Goal: Task Accomplishment & Management: Use online tool/utility

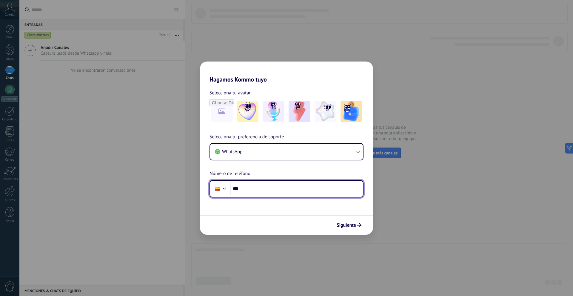
click at [265, 188] on input "***" at bounding box center [296, 189] width 133 height 14
type input "**********"
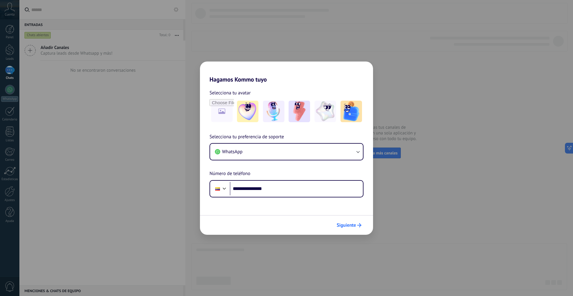
click at [357, 223] on button "Siguiente" at bounding box center [349, 225] width 30 height 10
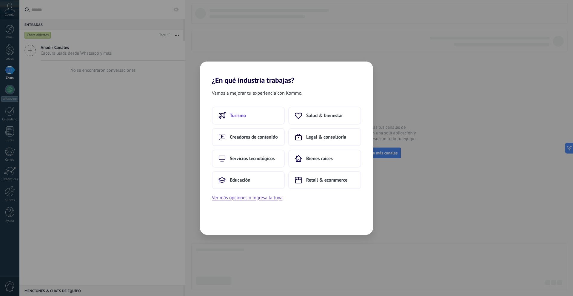
click at [251, 113] on button "Turismo" at bounding box center [248, 116] width 73 height 18
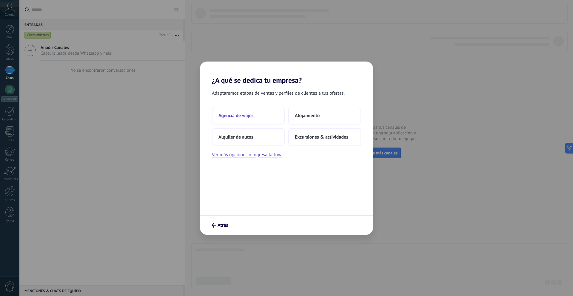
click at [254, 114] on button "Agencia de viajes" at bounding box center [248, 116] width 73 height 18
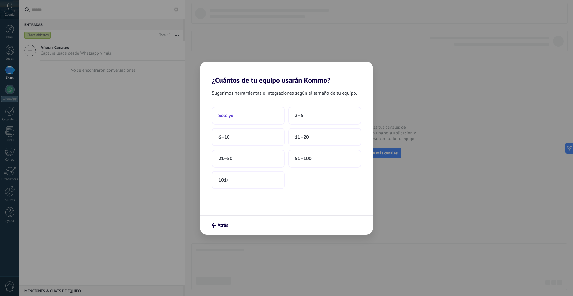
click at [242, 112] on button "Solo yo" at bounding box center [248, 116] width 73 height 18
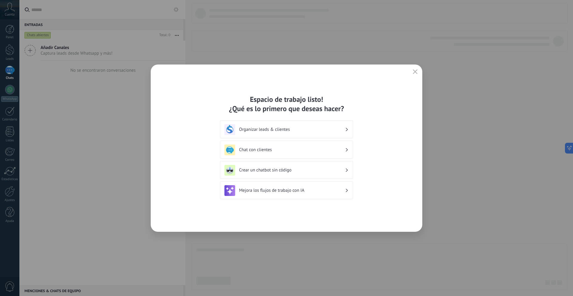
click at [416, 70] on icon "button" at bounding box center [415, 71] width 5 height 5
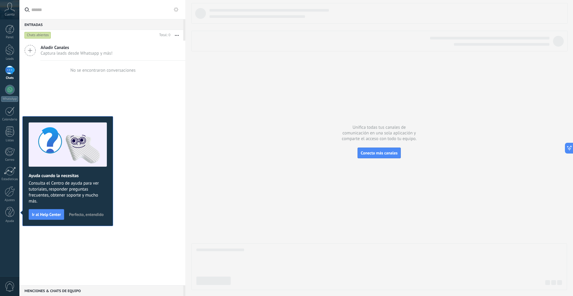
click at [90, 214] on span "Perfecto, entendido" at bounding box center [86, 214] width 35 height 4
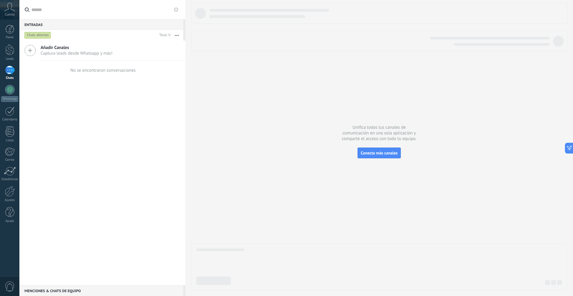
click at [11, 10] on icon at bounding box center [9, 7] width 10 height 9
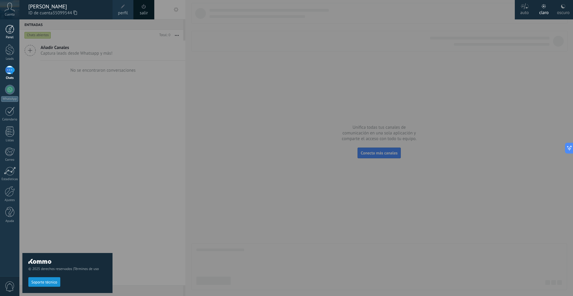
click at [13, 29] on div at bounding box center [9, 29] width 9 height 9
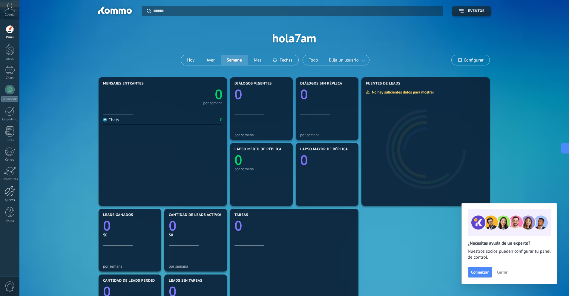
click at [10, 195] on div at bounding box center [10, 191] width 10 height 10
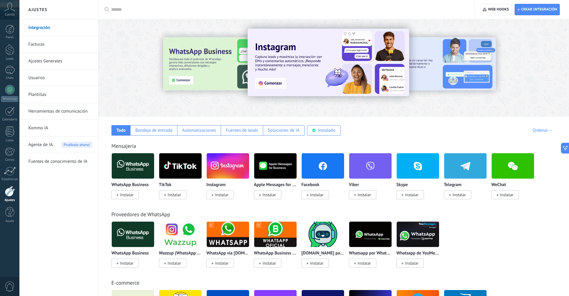
click at [44, 146] on span "Agente de IA" at bounding box center [40, 144] width 24 height 17
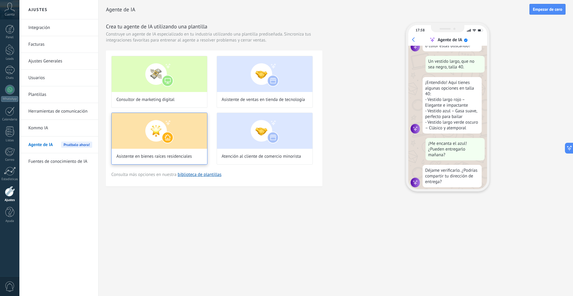
scroll to position [72, 0]
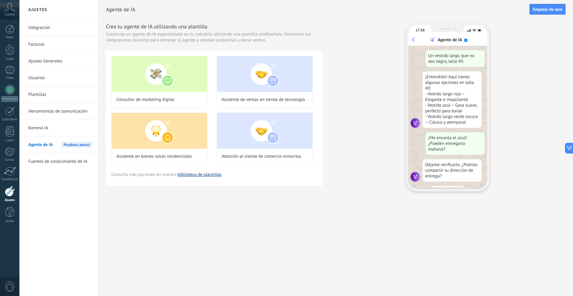
click at [189, 175] on link "biblioteca de plantillas" at bounding box center [200, 175] width 44 height 6
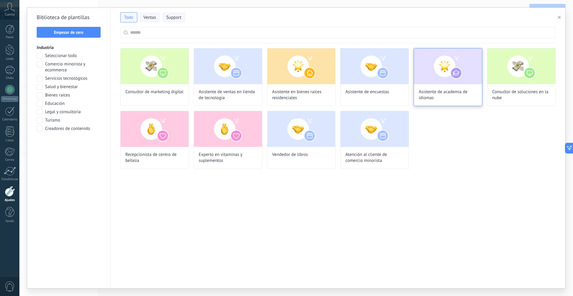
scroll to position [0, 0]
click at [78, 33] on span "Empezar de cero" at bounding box center [69, 32] width 30 height 4
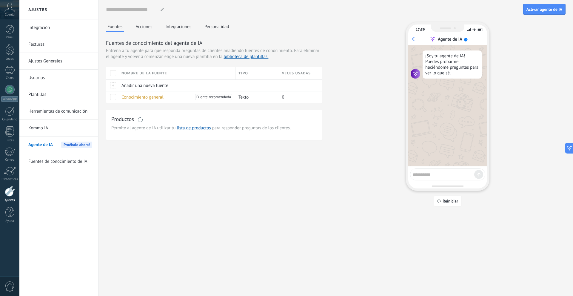
click at [138, 10] on input at bounding box center [131, 9] width 50 height 11
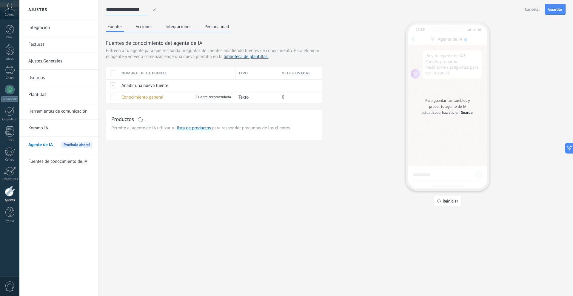
type input "**********"
click at [223, 209] on div "**********" at bounding box center [336, 113] width 475 height 226
click at [117, 27] on button "Fuentes" at bounding box center [115, 27] width 18 height 10
click at [141, 25] on button "Acciones" at bounding box center [144, 26] width 20 height 9
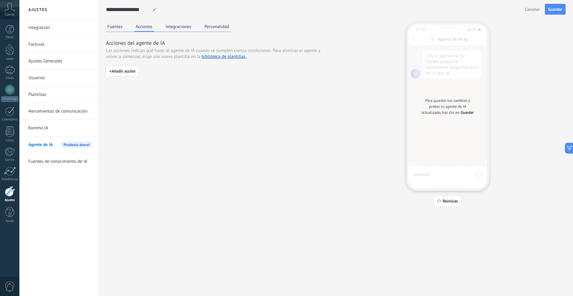
click at [182, 25] on button "Integraciones" at bounding box center [178, 26] width 29 height 9
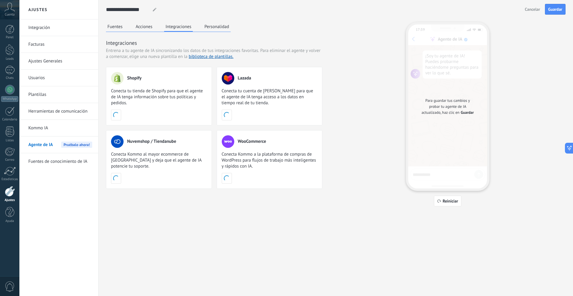
click at [224, 25] on button "Personalidad" at bounding box center [217, 26] width 28 height 9
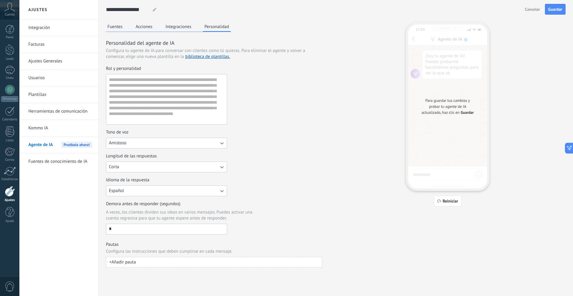
click at [117, 26] on button "Fuentes" at bounding box center [115, 26] width 18 height 9
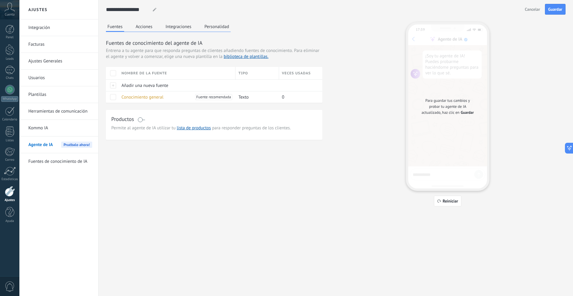
click at [215, 23] on button "Personalidad" at bounding box center [217, 26] width 28 height 9
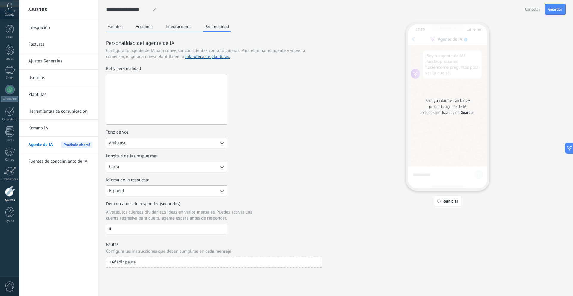
click at [137, 87] on textarea "Rol y personalidad" at bounding box center [165, 99] width 119 height 50
paste textarea "**********"
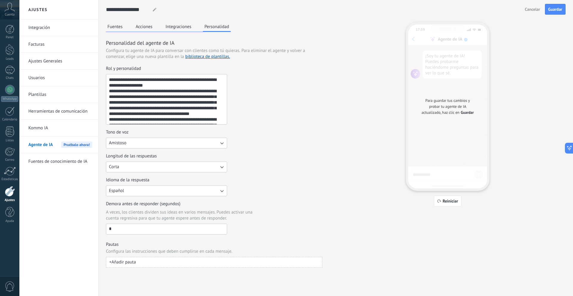
click at [158, 86] on textarea "**********" at bounding box center [165, 99] width 119 height 50
drag, startPoint x: 121, startPoint y: 91, endPoint x: 134, endPoint y: 115, distance: 26.9
click at [134, 115] on textarea "**********" at bounding box center [165, 99] width 119 height 50
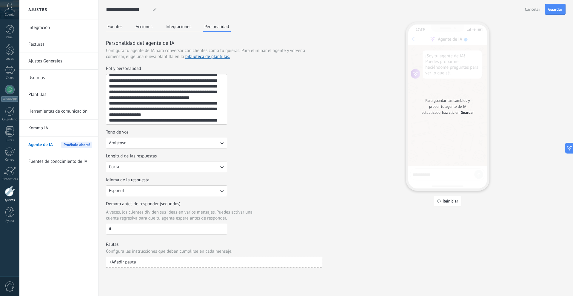
scroll to position [30, 0]
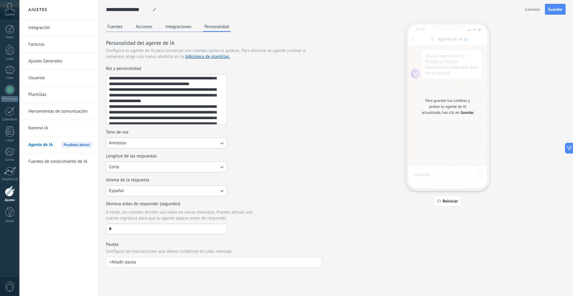
drag, startPoint x: 129, startPoint y: 96, endPoint x: 149, endPoint y: 103, distance: 21.6
click at [148, 103] on textarea "**********" at bounding box center [165, 99] width 119 height 50
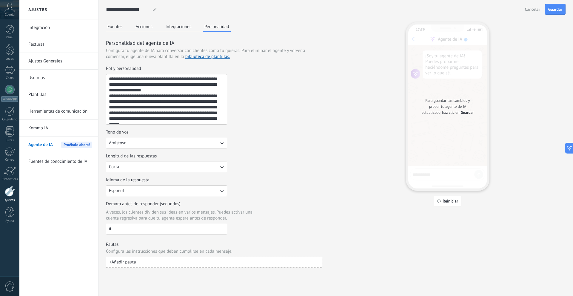
scroll to position [51, 0]
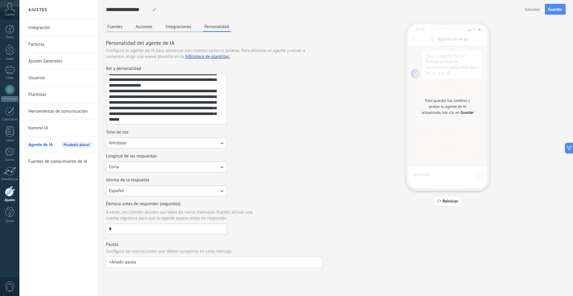
click at [195, 116] on textarea "**********" at bounding box center [165, 99] width 119 height 50
click at [195, 119] on textarea "**********" at bounding box center [165, 99] width 119 height 50
type textarea "**********"
click at [136, 142] on button "Amistoso" at bounding box center [166, 143] width 121 height 11
drag, startPoint x: 242, startPoint y: 145, endPoint x: 241, endPoint y: 149, distance: 3.9
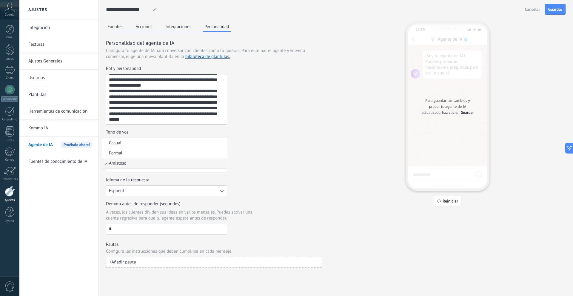
click at [243, 145] on div "Tono de voz Amistoso Casual Formal Amistoso" at bounding box center [214, 138] width 217 height 19
click at [145, 167] on button "Corta" at bounding box center [166, 167] width 121 height 11
click at [238, 165] on div "Longitud de las respuestas Corta Corta Media Larga" at bounding box center [214, 162] width 217 height 19
click at [198, 192] on button "Español" at bounding box center [166, 190] width 121 height 11
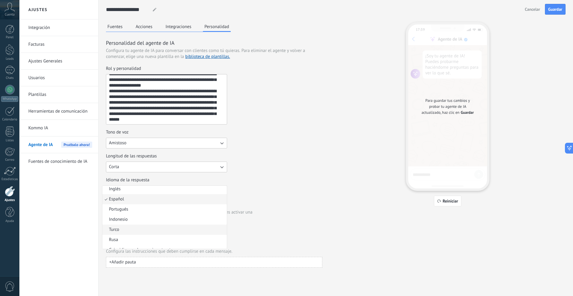
scroll to position [0, 0]
click at [276, 173] on div "**********" at bounding box center [214, 150] width 217 height 169
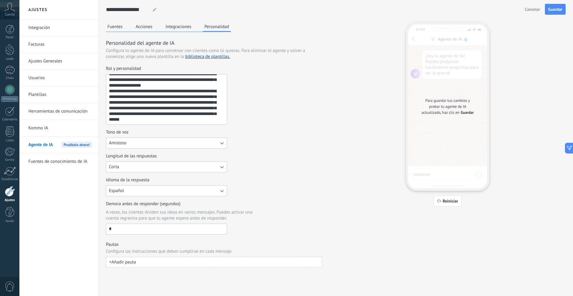
click at [217, 188] on button "Español" at bounding box center [166, 190] width 121 height 11
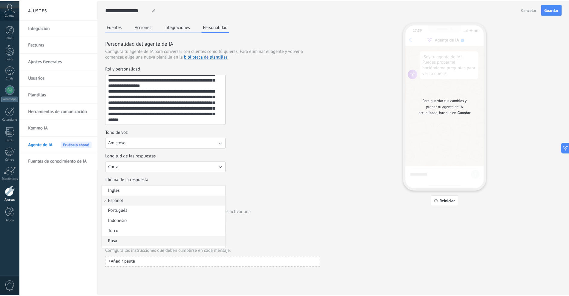
scroll to position [8, 0]
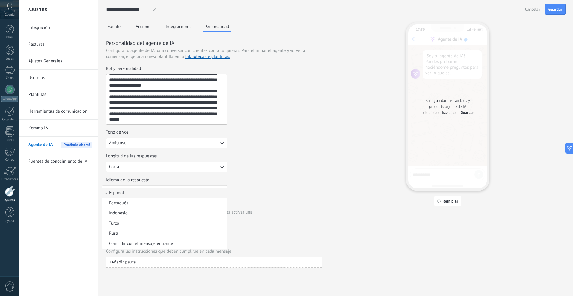
click at [268, 178] on div "Idioma de la respuesta Español Inglés Español Portugués Indonesio Turco Rusa Co…" at bounding box center [214, 186] width 217 height 19
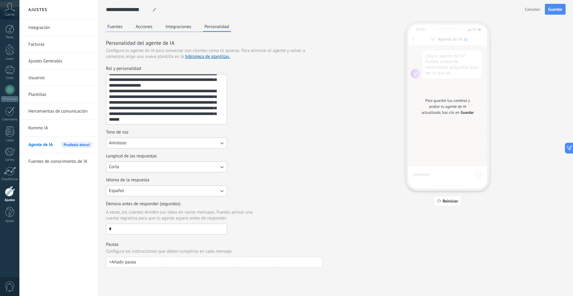
click at [138, 230] on input "*" at bounding box center [166, 229] width 121 height 10
click at [143, 262] on button "+ Añadir pauta" at bounding box center [214, 262] width 217 height 11
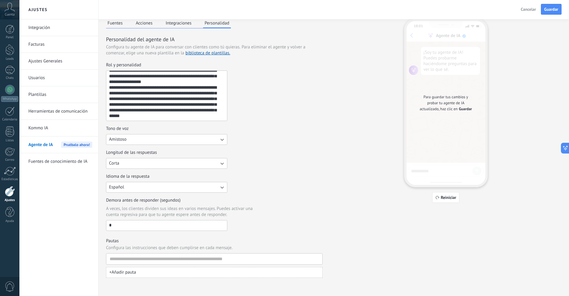
scroll to position [5, 0]
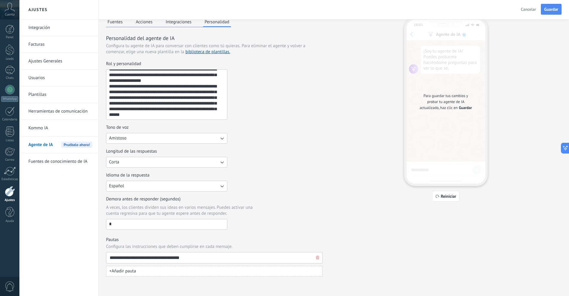
type input "**********"
click at [197, 270] on button "+ Añadir pauta" at bounding box center [214, 271] width 217 height 11
click at [192, 269] on input at bounding box center [211, 271] width 205 height 11
type input "**********"
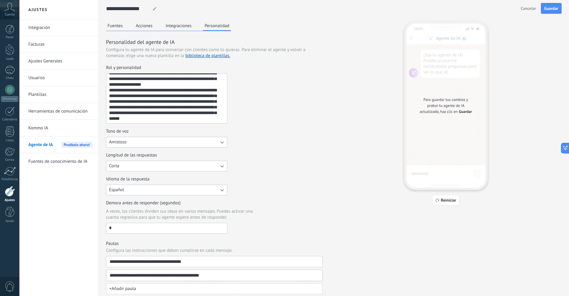
scroll to position [0, 0]
click at [553, 10] on span "Guardar" at bounding box center [551, 9] width 14 height 4
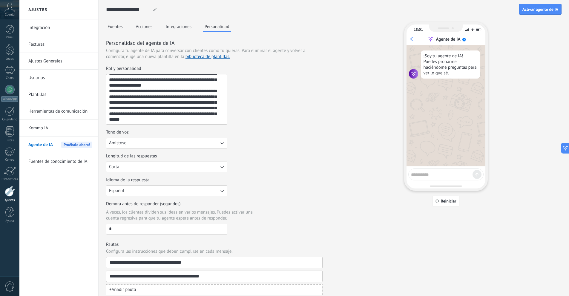
click at [437, 177] on textarea at bounding box center [442, 173] width 62 height 7
type textarea "****"
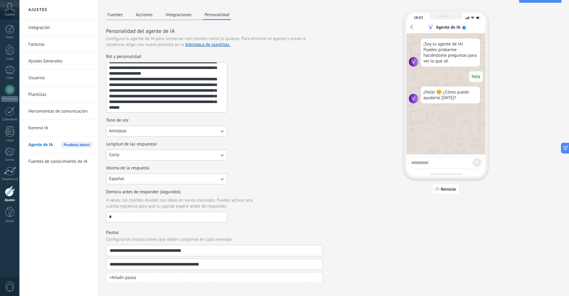
scroll to position [19, 0]
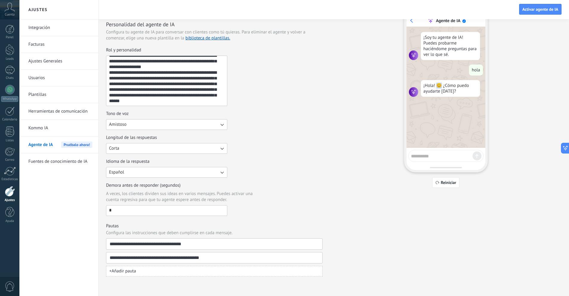
drag, startPoint x: 437, startPoint y: 88, endPoint x: 441, endPoint y: 88, distance: 3.3
click at [441, 88] on div "¡Hola! 😊 ¿Cómo puedo ayudarte [DATE]?" at bounding box center [450, 88] width 59 height 17
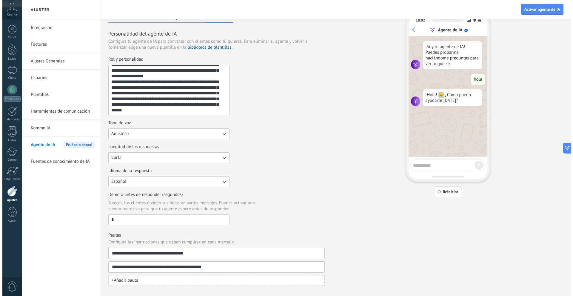
scroll to position [0, 0]
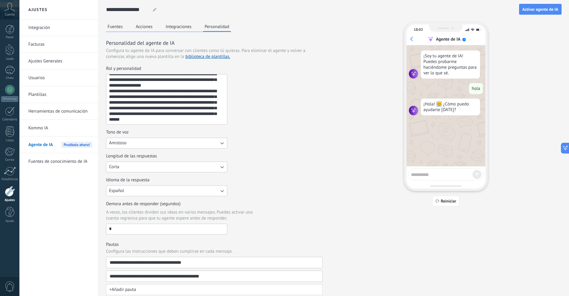
click at [114, 26] on button "Fuentes" at bounding box center [115, 26] width 18 height 9
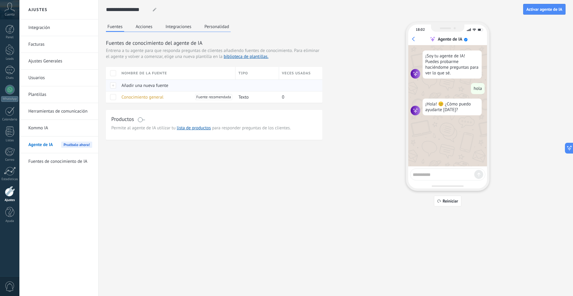
click at [137, 87] on span "Añadir una nueva fuente" at bounding box center [145, 86] width 47 height 6
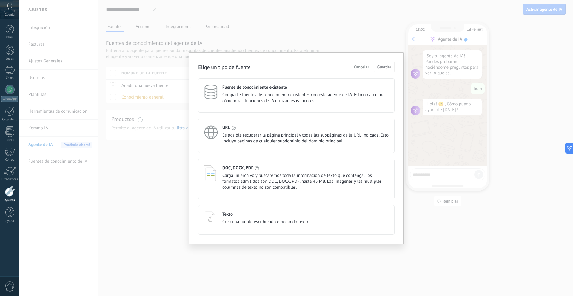
click at [299, 96] on span "Comparte fuentes de conocimiento existentes con este agente de IA. Esto no afec…" at bounding box center [306, 98] width 167 height 12
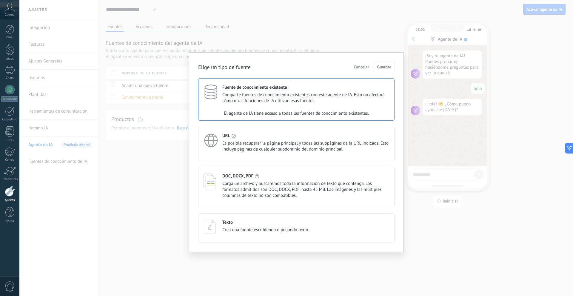
click at [232, 226] on div "Texto Crea una fuente escribiendo o pegando texto." at bounding box center [266, 226] width 87 height 13
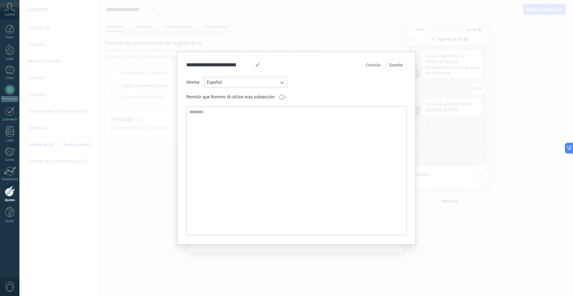
click at [370, 65] on span "Cancelar" at bounding box center [373, 65] width 15 height 4
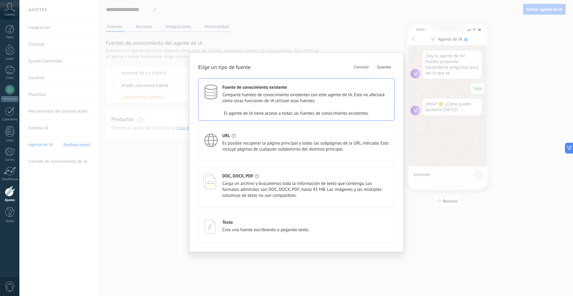
click at [360, 68] on span "Cancelar" at bounding box center [361, 67] width 15 height 4
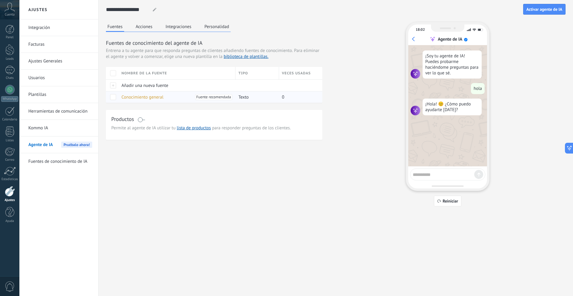
click at [137, 99] on span "Conocimiento general" at bounding box center [143, 97] width 42 height 6
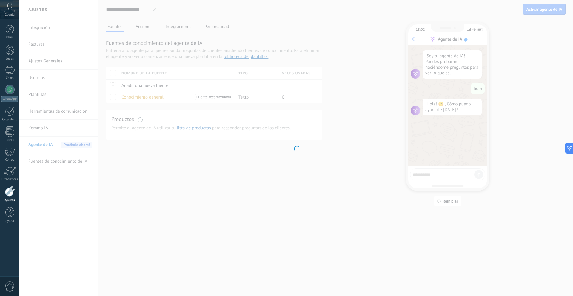
type input "**********"
type textarea "**********"
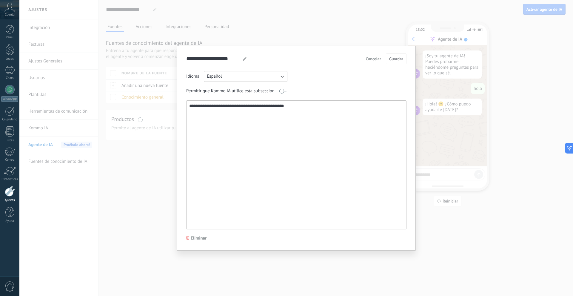
click at [236, 109] on textarea "**********" at bounding box center [296, 165] width 219 height 128
click at [236, 110] on textarea "**********" at bounding box center [296, 165] width 219 height 128
click at [237, 77] on button "Español" at bounding box center [246, 76] width 84 height 11
click at [306, 77] on div "Idioma Español Inglés Español Portugués Indonesio Turco Rusa" at bounding box center [296, 76] width 220 height 11
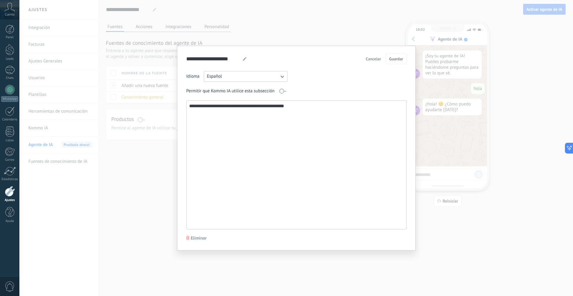
click at [221, 107] on textarea "**********" at bounding box center [296, 165] width 219 height 128
click at [218, 108] on textarea "**********" at bounding box center [296, 165] width 219 height 128
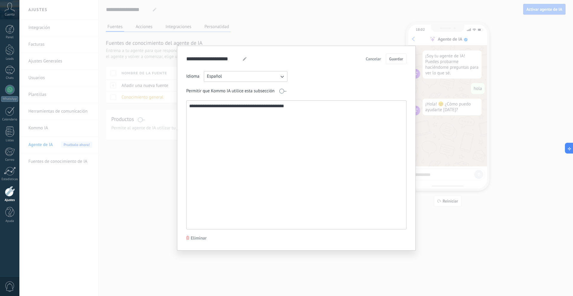
click at [218, 108] on textarea "**********" at bounding box center [296, 165] width 219 height 128
paste textarea "**********"
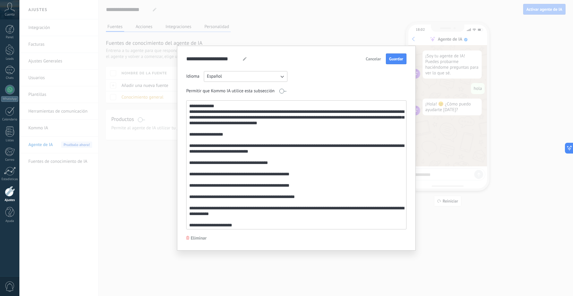
click at [189, 104] on textarea at bounding box center [296, 165] width 219 height 128
click at [196, 134] on textarea at bounding box center [296, 165] width 219 height 128
paste textarea "**"
click at [189, 147] on textarea at bounding box center [296, 165] width 219 height 128
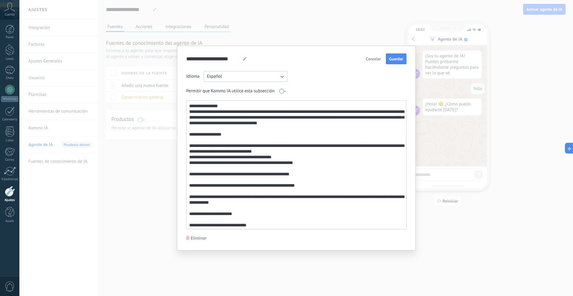
click at [192, 170] on textarea at bounding box center [296, 165] width 219 height 128
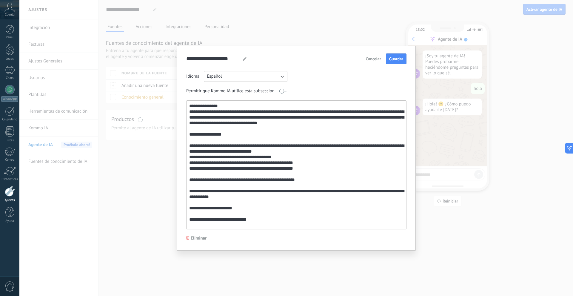
click at [193, 175] on textarea at bounding box center [296, 165] width 219 height 128
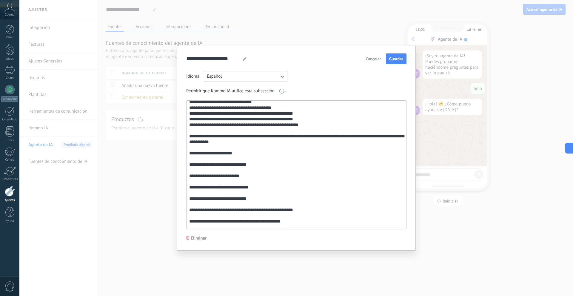
scroll to position [60, 0]
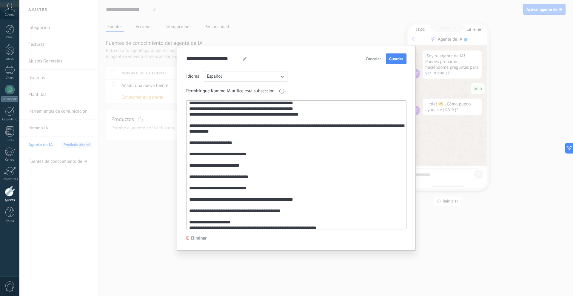
drag, startPoint x: 196, startPoint y: 142, endPoint x: 191, endPoint y: 142, distance: 5.4
click at [191, 142] on textarea at bounding box center [296, 165] width 219 height 128
click at [190, 152] on textarea at bounding box center [296, 165] width 219 height 128
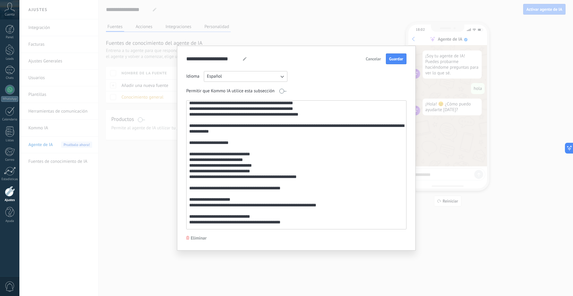
drag, startPoint x: 197, startPoint y: 189, endPoint x: 190, endPoint y: 189, distance: 7.5
click at [190, 189] on textarea at bounding box center [296, 165] width 219 height 128
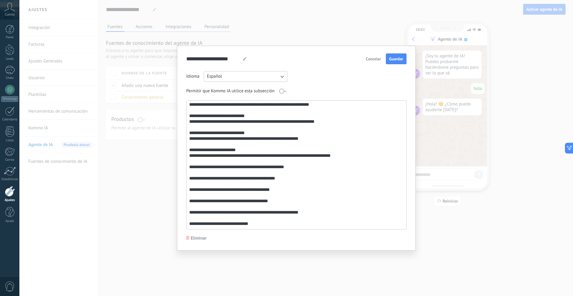
scroll to position [209, 0]
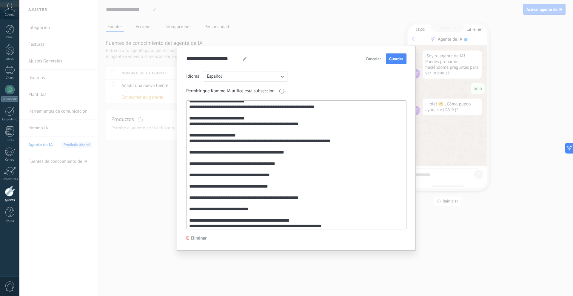
drag, startPoint x: 197, startPoint y: 152, endPoint x: 187, endPoint y: 153, distance: 9.9
click at [187, 153] on textarea at bounding box center [296, 165] width 219 height 128
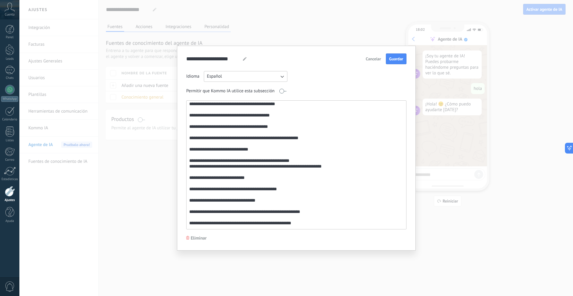
scroll to position [239, 0]
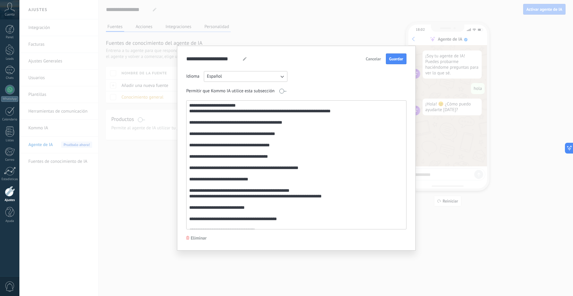
click at [191, 136] on textarea at bounding box center [296, 165] width 219 height 128
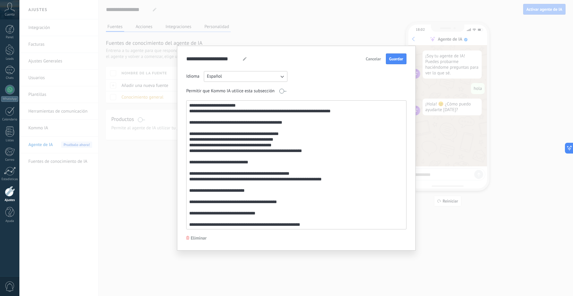
drag, startPoint x: 197, startPoint y: 165, endPoint x: 189, endPoint y: 163, distance: 8.3
click at [189, 163] on textarea at bounding box center [296, 165] width 219 height 128
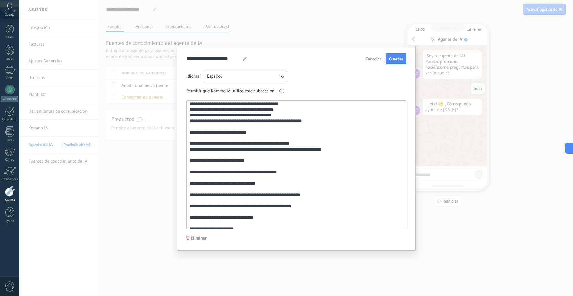
drag, startPoint x: 197, startPoint y: 162, endPoint x: 190, endPoint y: 162, distance: 7.2
click at [190, 162] on textarea at bounding box center [296, 165] width 219 height 128
click at [190, 172] on textarea at bounding box center [296, 165] width 219 height 128
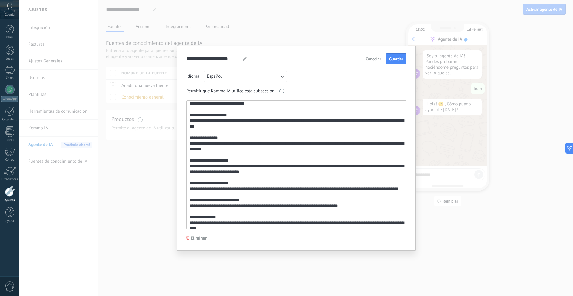
scroll to position [329, 0]
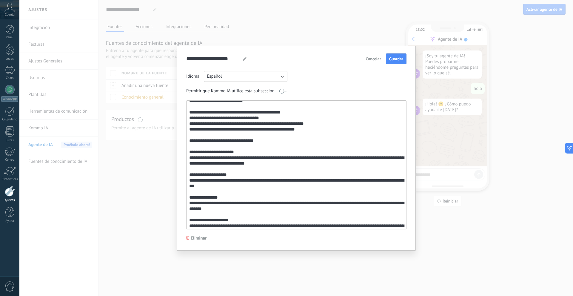
click at [191, 140] on textarea at bounding box center [296, 165] width 219 height 128
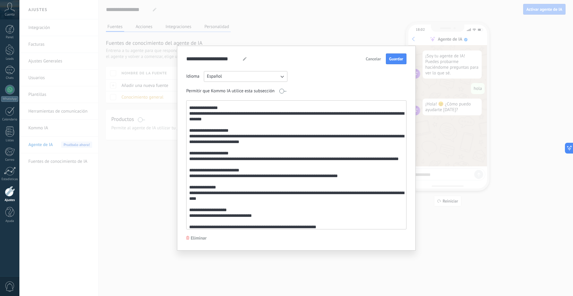
scroll to position [438, 0]
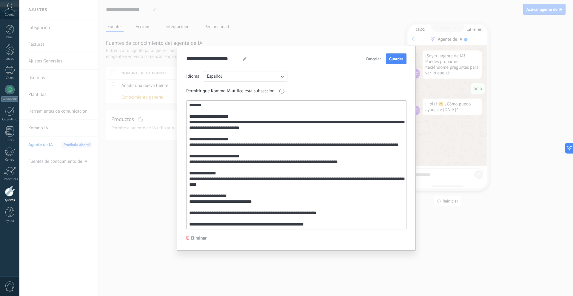
click at [191, 172] on textarea at bounding box center [296, 165] width 219 height 128
click at [189, 195] on textarea at bounding box center [296, 165] width 219 height 128
type textarea "**********"
click at [393, 61] on span "Guardar" at bounding box center [396, 59] width 14 height 4
click at [300, 33] on div "**********" at bounding box center [296, 148] width 554 height 296
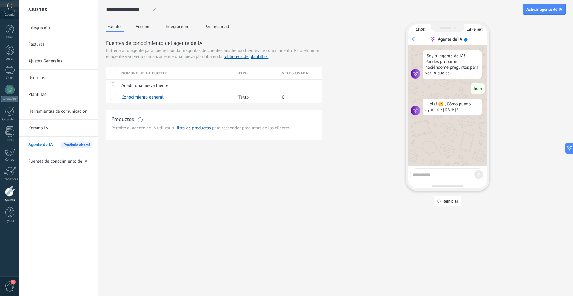
click at [428, 171] on textarea at bounding box center [444, 173] width 62 height 7
click at [446, 195] on div "18:08 Agente de IA ¡Soy tu agente de IA! Puedes probarme haciéndome preguntas p…" at bounding box center [448, 114] width 84 height 184
click at [452, 204] on button "Reiniciar" at bounding box center [447, 201] width 27 height 11
click at [444, 178] on div at bounding box center [447, 174] width 75 height 12
click at [443, 174] on textarea at bounding box center [444, 173] width 62 height 7
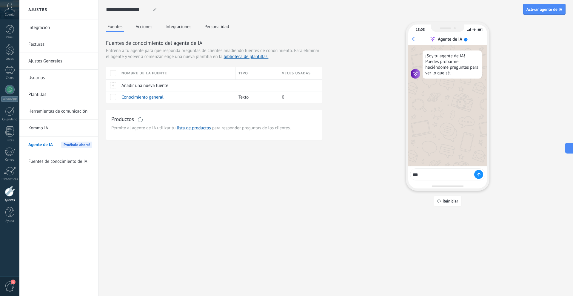
type textarea "****"
type textarea "**********"
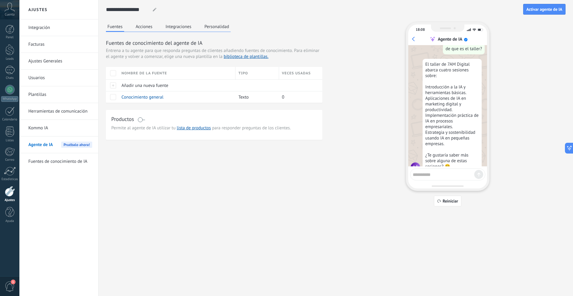
scroll to position [90, 0]
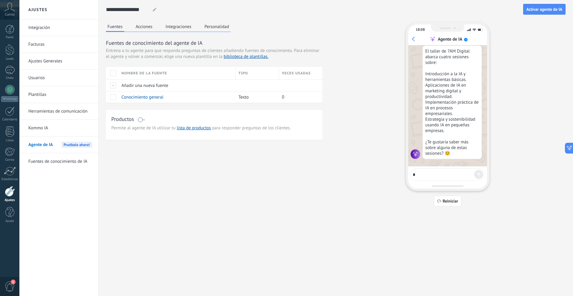
type textarea "**"
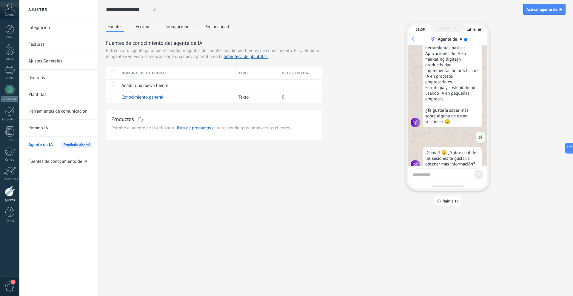
scroll to position [133, 0]
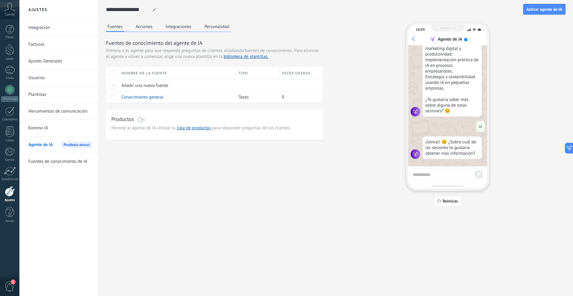
click at [434, 176] on textarea at bounding box center [444, 173] width 62 height 7
type textarea "****"
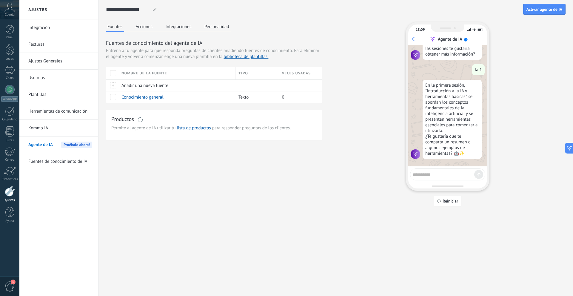
scroll to position [232, 0]
type textarea "**"
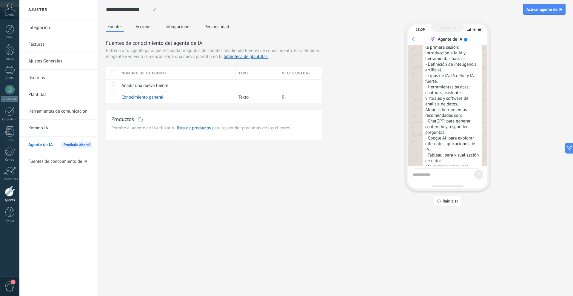
scroll to position [406, 0]
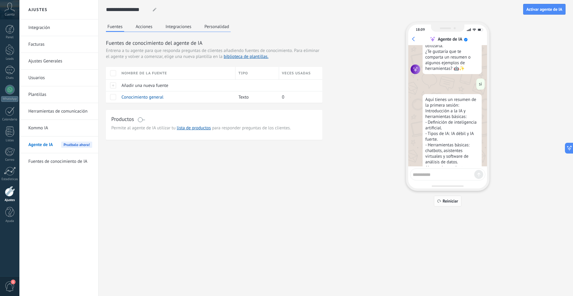
click at [447, 200] on span "Reiniciar" at bounding box center [451, 201] width 16 height 4
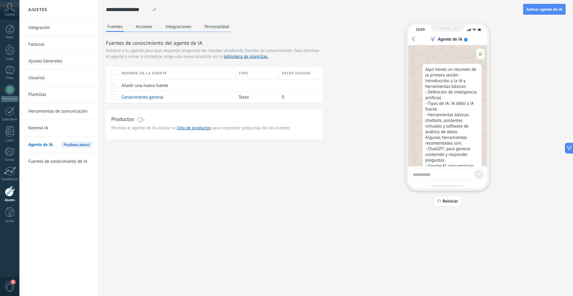
scroll to position [0, 0]
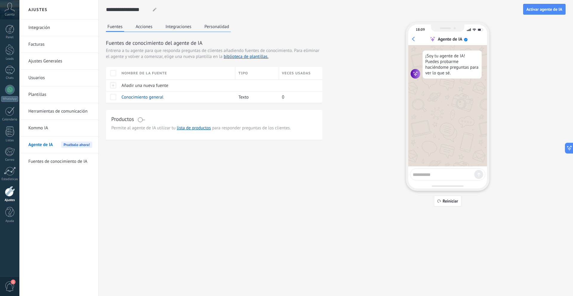
click at [142, 120] on span at bounding box center [141, 119] width 7 height 5
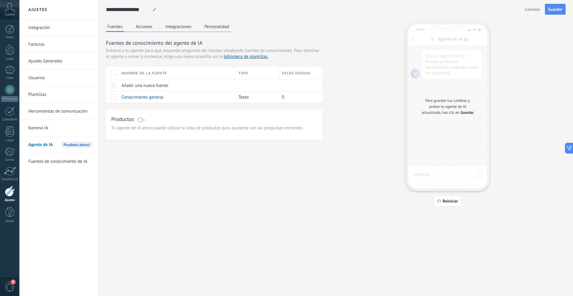
click at [141, 121] on span at bounding box center [141, 119] width 7 height 5
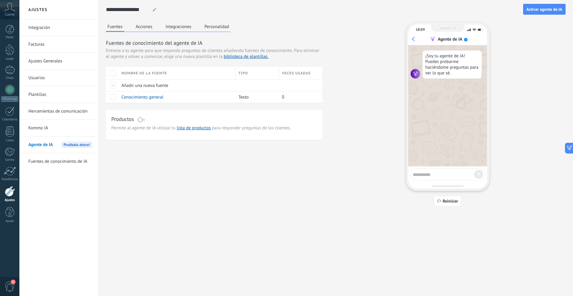
click at [143, 119] on span at bounding box center [141, 119] width 7 height 5
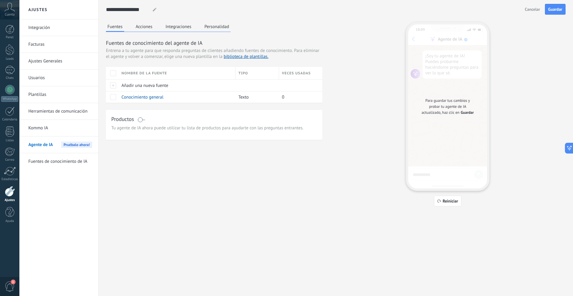
click at [140, 120] on span at bounding box center [141, 119] width 7 height 5
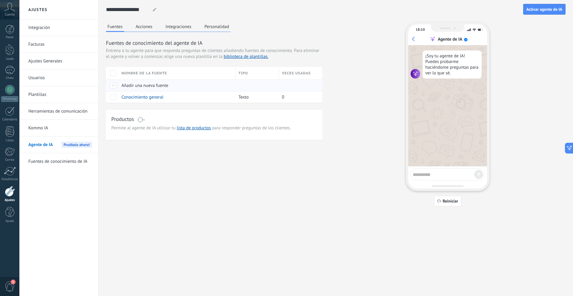
click at [142, 86] on span "Añadir una nueva fuente" at bounding box center [145, 86] width 47 height 6
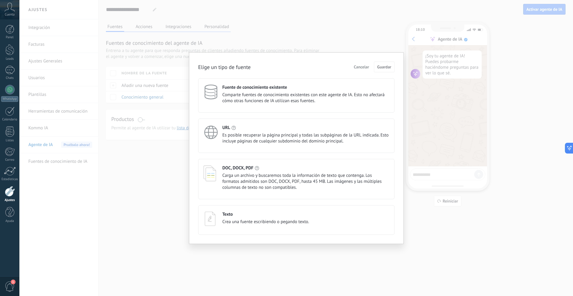
click at [254, 182] on span "Carga un archivo y buscaremos toda la información de texto que contenga. Los fo…" at bounding box center [306, 182] width 167 height 18
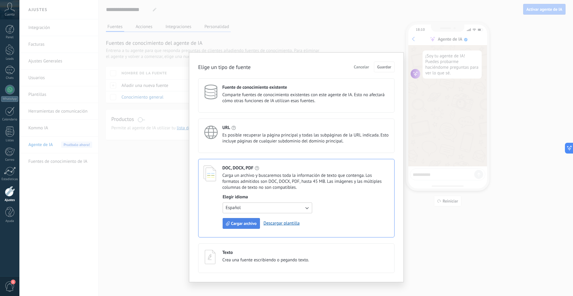
click at [254, 224] on span "Cargar archivo" at bounding box center [244, 223] width 26 height 4
click at [245, 225] on span "Cargar archivo" at bounding box center [244, 223] width 26 height 4
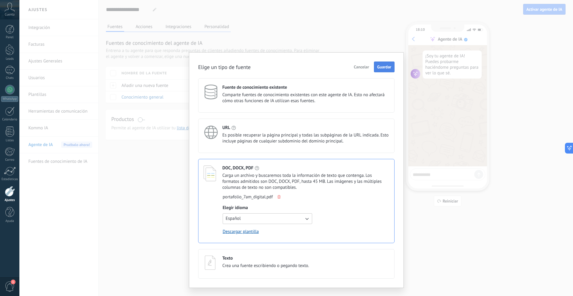
click at [384, 67] on span "Guardar" at bounding box center [385, 67] width 14 height 4
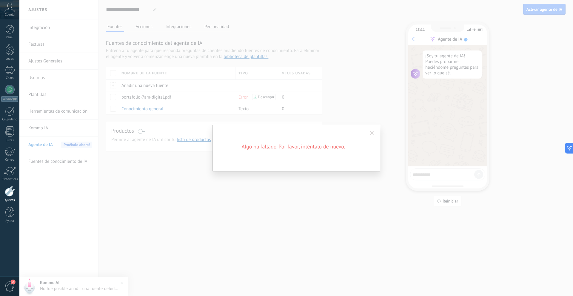
click at [370, 132] on span at bounding box center [372, 133] width 10 height 10
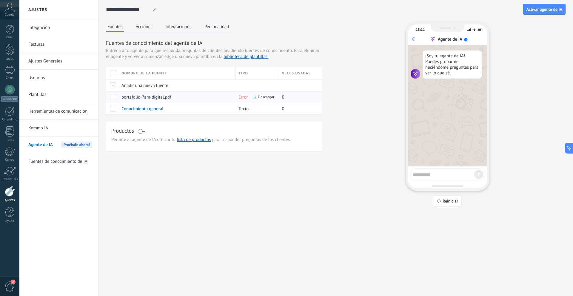
click at [240, 97] on span "Error" at bounding box center [243, 97] width 9 height 6
click at [243, 98] on span "Error" at bounding box center [243, 97] width 9 height 6
click at [258, 97] on div "Descargar" at bounding box center [263, 97] width 23 height 6
click at [135, 96] on span "portafolio-7am-digital.pdf" at bounding box center [147, 97] width 50 height 6
click at [115, 96] on span at bounding box center [113, 97] width 6 height 6
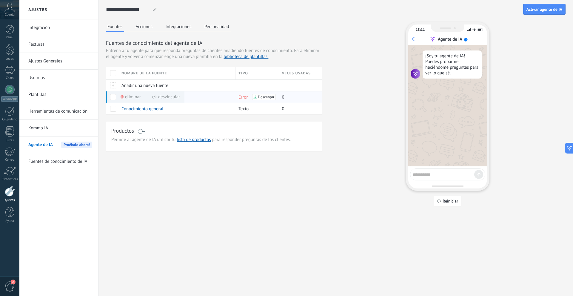
click at [129, 96] on span "Eliminar" at bounding box center [133, 97] width 16 height 12
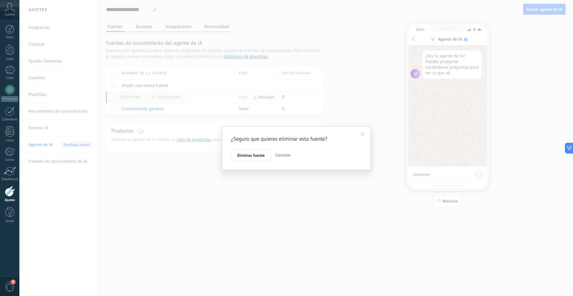
click at [244, 149] on div "¿Seguro que quieres eliminar esta fuente? Eliminar fuente Cancelar" at bounding box center [296, 147] width 131 height 25
click at [243, 156] on span "Eliminar fuente" at bounding box center [250, 155] width 27 height 4
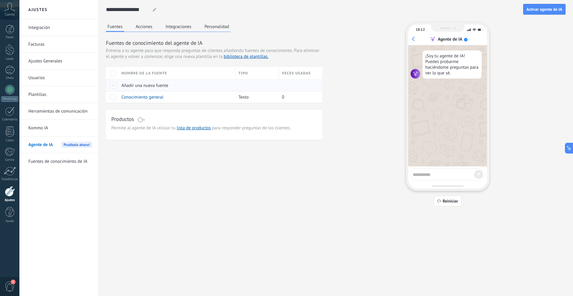
click at [139, 84] on span "Añadir una nueva fuente" at bounding box center [145, 86] width 47 height 6
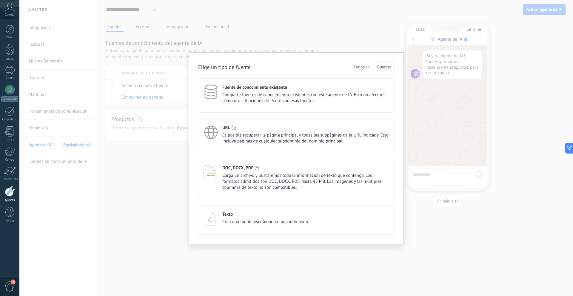
click at [242, 171] on div "DOC, DOCX, PDF Carga un archivo y buscaremos toda la información de texto que c…" at bounding box center [306, 177] width 167 height 25
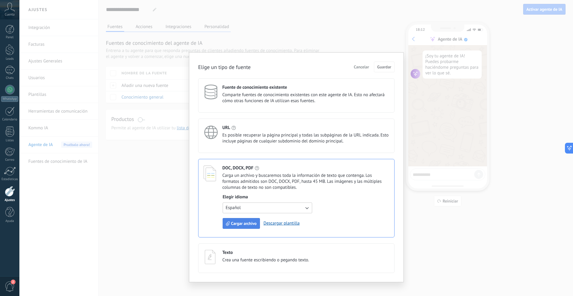
click at [240, 219] on button "Cargar archivo" at bounding box center [241, 223] width 37 height 11
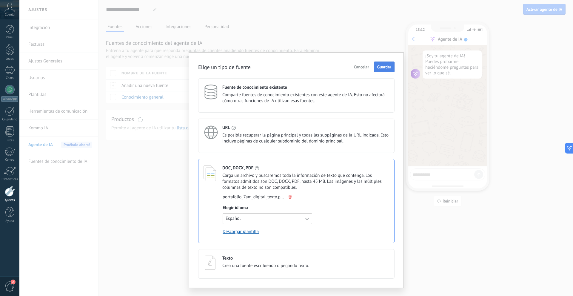
click at [386, 64] on button "Guardar" at bounding box center [384, 67] width 21 height 11
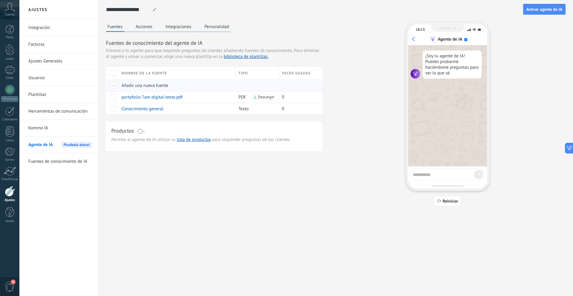
click at [137, 86] on span "Añadir una nueva fuente" at bounding box center [145, 86] width 47 height 6
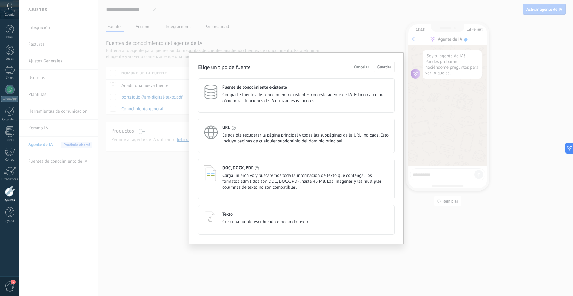
click at [228, 224] on span "Crea una fuente escribiendo o pegando texto." at bounding box center [266, 222] width 87 height 6
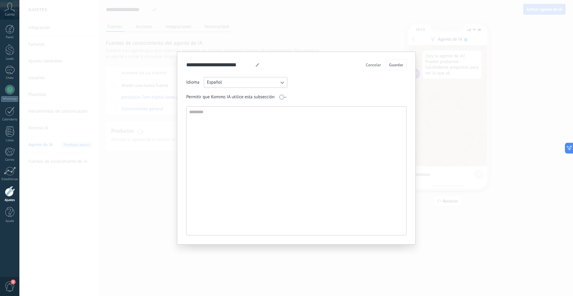
click at [366, 65] on span "Cancelar" at bounding box center [373, 65] width 15 height 4
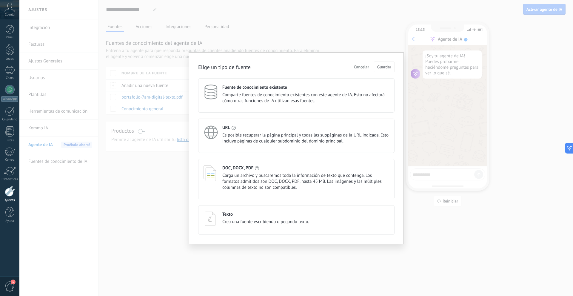
click at [356, 66] on span "Cancelar" at bounding box center [361, 67] width 15 height 4
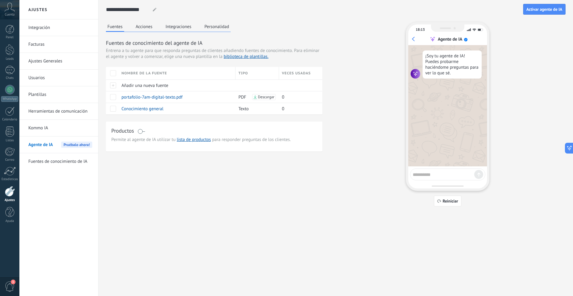
click at [143, 29] on button "Acciones" at bounding box center [144, 26] width 20 height 9
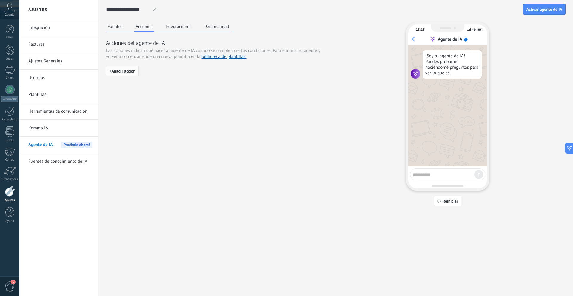
click at [123, 71] on span "+ Añadir acción" at bounding box center [122, 71] width 26 height 4
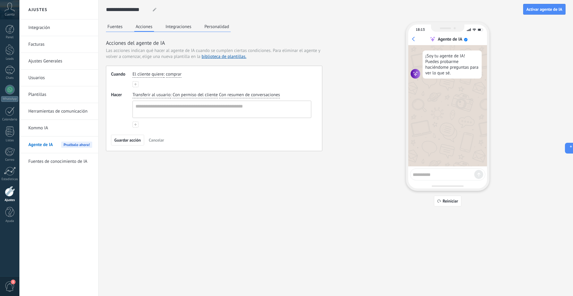
click at [147, 75] on span "El cliente quiere" at bounding box center [148, 74] width 31 height 6
click at [162, 92] on span "El cliente pregunta sobre" at bounding box center [163, 94] width 48 height 6
click at [199, 76] on span "disponibilidad" at bounding box center [196, 74] width 27 height 6
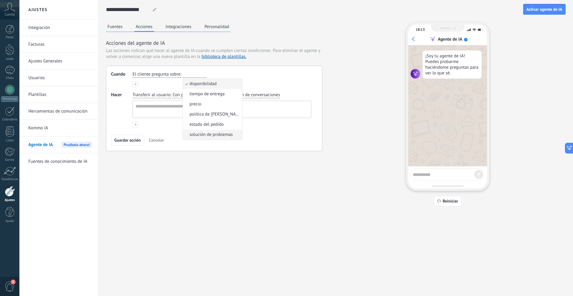
click at [220, 134] on span "solución de problemas" at bounding box center [211, 135] width 43 height 6
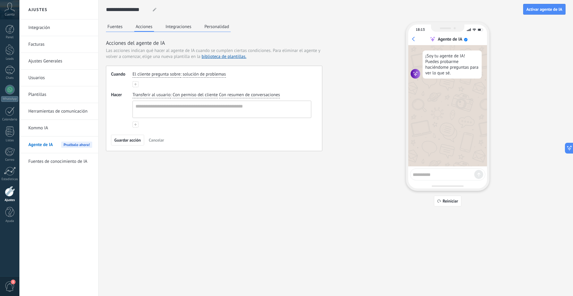
click at [163, 73] on span "El cliente pregunta sobre" at bounding box center [157, 74] width 48 height 6
click at [167, 86] on span "El cliente quiere" at bounding box center [154, 84] width 31 height 6
click at [173, 78] on div "El cliente quiere : comprar" at bounding box center [221, 74] width 181 height 9
click at [172, 76] on span "comprar" at bounding box center [174, 74] width 16 height 6
click at [206, 113] on span "hablar con un agente humano" at bounding box center [198, 114] width 51 height 6
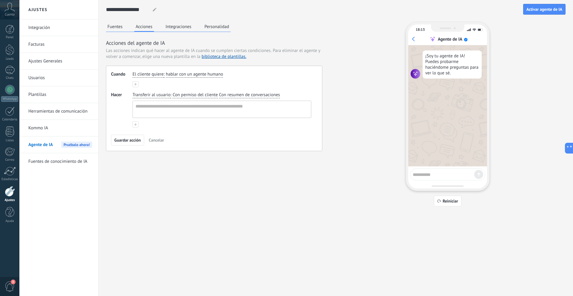
click at [150, 76] on span "El cliente quiere" at bounding box center [148, 74] width 31 height 6
click at [177, 107] on span "El sentimiento del cliente es" at bounding box center [164, 104] width 51 height 6
click at [196, 75] on span "frustrado" at bounding box center [197, 74] width 17 height 6
click at [152, 73] on span "El sentimiento del cliente es" at bounding box center [160, 74] width 54 height 6
click at [155, 116] on span "El cliente proporciona su" at bounding box center [162, 114] width 47 height 6
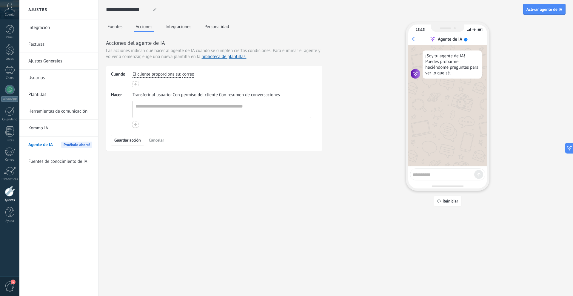
click at [186, 76] on span "correo" at bounding box center [188, 74] width 12 height 6
click at [160, 75] on span "El cliente proporciona su" at bounding box center [156, 74] width 47 height 6
click at [174, 125] on span "El mensaje entrante contiene" at bounding box center [164, 125] width 51 height 6
click at [198, 73] on span "saludo" at bounding box center [197, 74] width 13 height 6
click at [227, 95] on span "lenguaje ofensivo" at bounding box center [215, 94] width 34 height 6
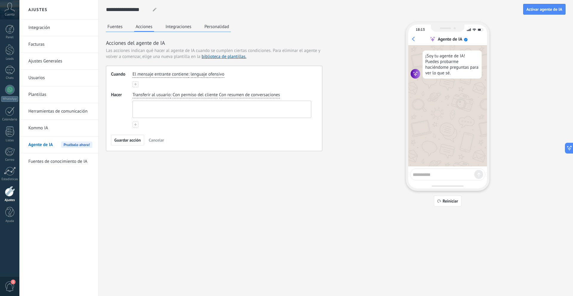
click at [180, 108] on textarea at bounding box center [221, 109] width 177 height 17
click at [161, 95] on span "Transferir al usuario" at bounding box center [152, 95] width 38 height 6
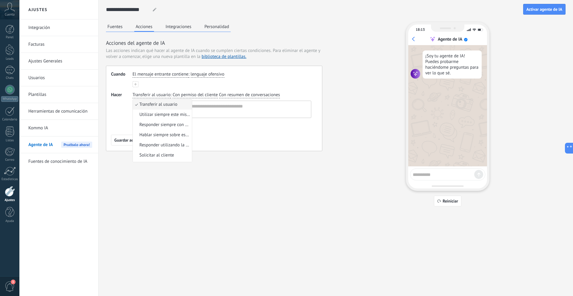
click at [165, 79] on div "El mensaje entrante contiene : lenguaje ofensivo" at bounding box center [222, 79] width 179 height 16
click at [164, 78] on div "El mensaje entrante contiene : lenguaje ofensivo" at bounding box center [221, 74] width 181 height 9
click at [163, 75] on span "El mensaje entrante contiene" at bounding box center [161, 74] width 56 height 6
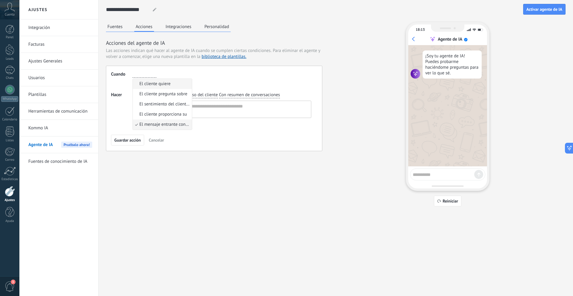
click at [163, 86] on span "El cliente quiere" at bounding box center [154, 84] width 31 height 6
click at [174, 76] on span "comprar" at bounding box center [174, 74] width 16 height 6
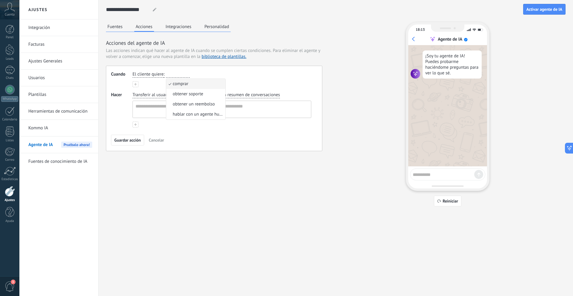
click at [195, 74] on div "El cliente quiere : comprar comprar obtener soporte obtener un reembolso hablar…" at bounding box center [221, 74] width 181 height 9
click at [151, 103] on textarea at bounding box center [221, 109] width 177 height 17
click at [148, 96] on span "Transferir al usuario" at bounding box center [152, 95] width 38 height 6
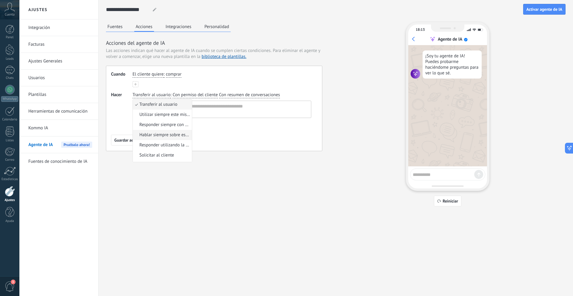
click at [159, 136] on span "Hablar siempre sobre este tema" at bounding box center [164, 135] width 51 height 6
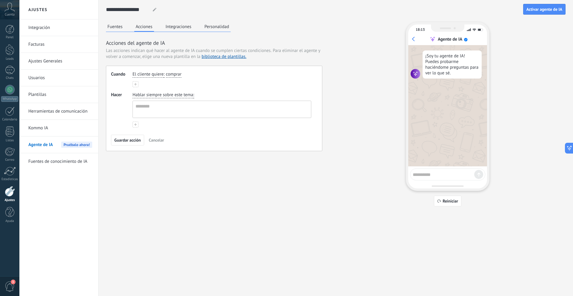
click at [182, 95] on span "Hablar siempre sobre este tema" at bounding box center [163, 95] width 61 height 6
click at [207, 111] on textarea at bounding box center [221, 109] width 177 height 17
click at [155, 91] on div "Hablar siempre sobre este tema :" at bounding box center [221, 105] width 181 height 28
click at [155, 94] on span "Hablar siempre sobre este tema" at bounding box center [163, 95] width 61 height 6
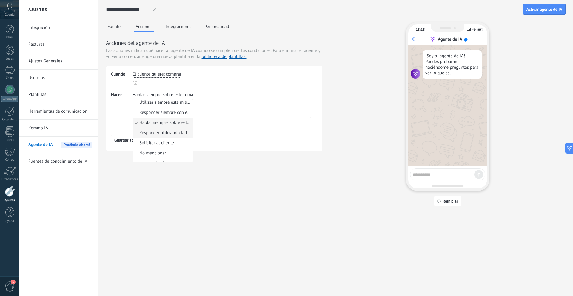
scroll to position [19, 0]
click at [169, 131] on li "Responder utilizando la fuente de base de conocimientos" at bounding box center [163, 126] width 60 height 10
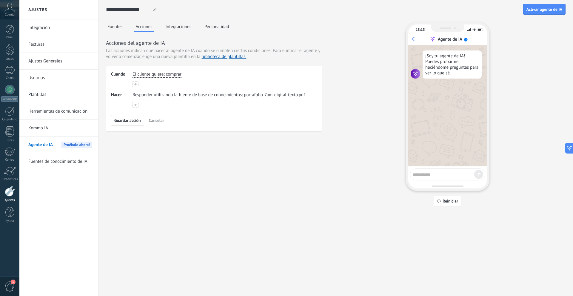
click at [278, 93] on span "portafolio-7am-digital-texto.pdf" at bounding box center [274, 95] width 61 height 6
click at [314, 105] on div "Hacer Responder utilizando la fuente de base de conocimientos : portafolio-7am-…" at bounding box center [214, 100] width 206 height 16
click at [136, 104] on icon at bounding box center [135, 105] width 2 height 2
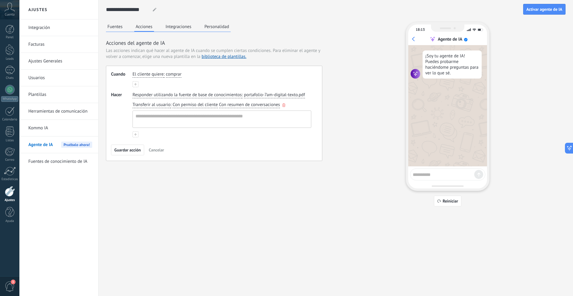
click at [204, 105] on span "Con permiso del cliente" at bounding box center [195, 105] width 45 height 6
click at [205, 123] on span "sin el permiso del cliente" at bounding box center [203, 125] width 48 height 6
click at [128, 153] on button "Guardar acción" at bounding box center [127, 150] width 33 height 11
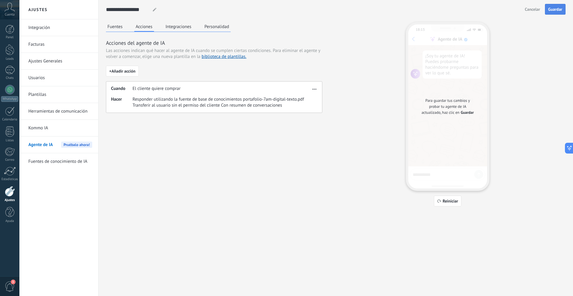
click at [559, 6] on button "Guardar" at bounding box center [555, 9] width 21 height 11
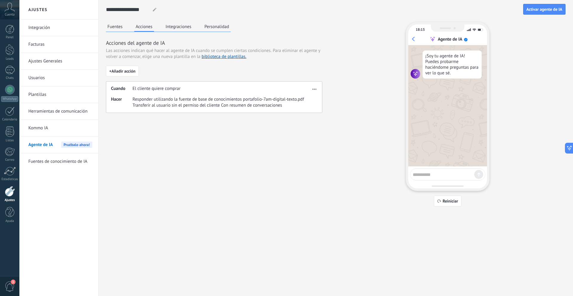
click at [432, 172] on textarea at bounding box center [444, 173] width 62 height 7
type textarea "**********"
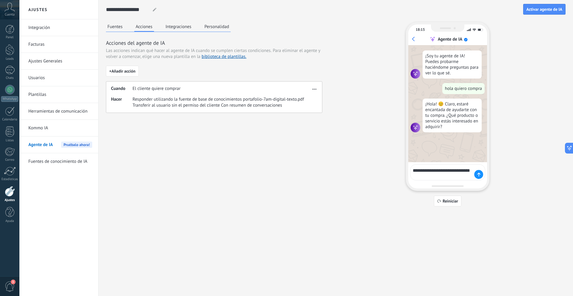
type textarea "**********"
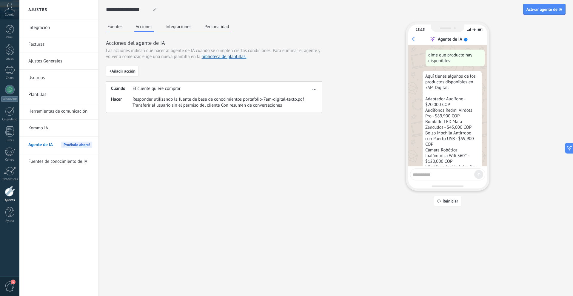
scroll to position [117, 0]
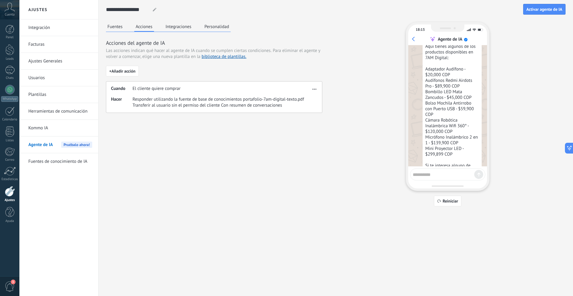
click at [424, 172] on textarea at bounding box center [444, 173] width 62 height 7
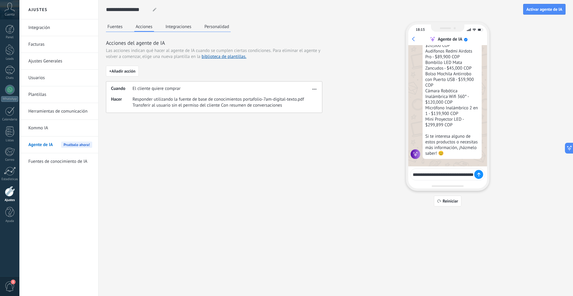
scroll to position [151, 0]
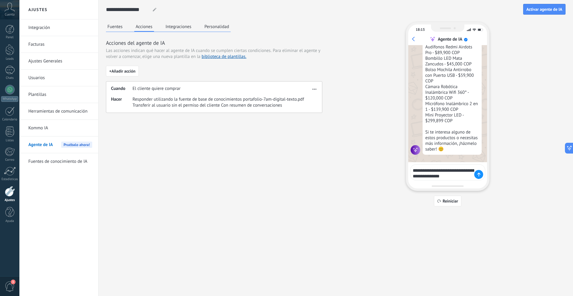
type textarea "**********"
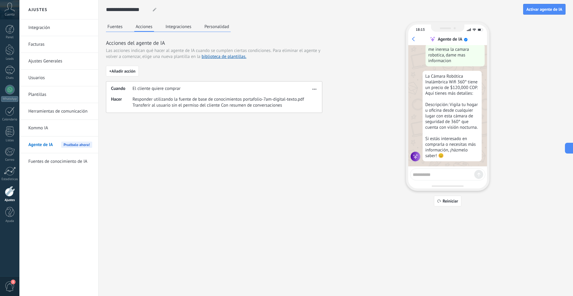
scroll to position [269, 0]
drag, startPoint x: 425, startPoint y: 73, endPoint x: 457, endPoint y: 90, distance: 36.5
click at [457, 90] on div "La Cámara Robótica Inalámbrica Wifi 360° tiene un precio de $120,000 COP. Aquí …" at bounding box center [452, 113] width 59 height 90
click at [442, 176] on textarea at bounding box center [444, 173] width 62 height 7
type textarea "**********"
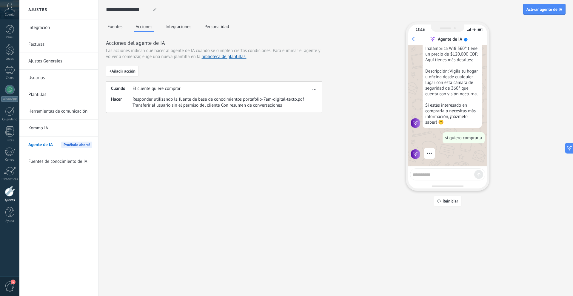
scroll to position [285, 0]
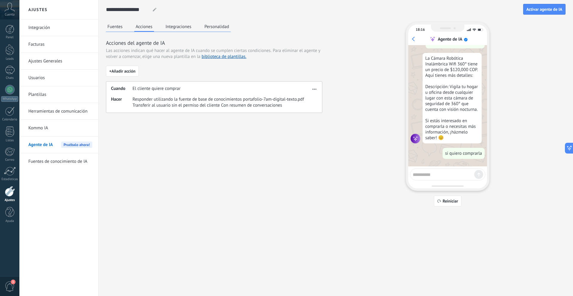
click at [266, 104] on span "Transferir al usuario sin el permiso del cliente Con resumen de conversaciones" at bounding box center [219, 105] width 172 height 6
click at [176, 92] on div "Cuando El cliente quiere comprar Hacer Responder utilizando la fuente de base d…" at bounding box center [214, 97] width 217 height 32
click at [313, 88] on span "button" at bounding box center [315, 88] width 4 height 4
click at [301, 99] on span "Editar" at bounding box center [302, 98] width 11 height 6
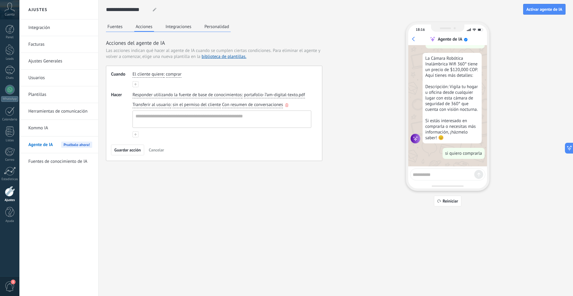
click at [287, 104] on icon "button" at bounding box center [287, 105] width 3 height 4
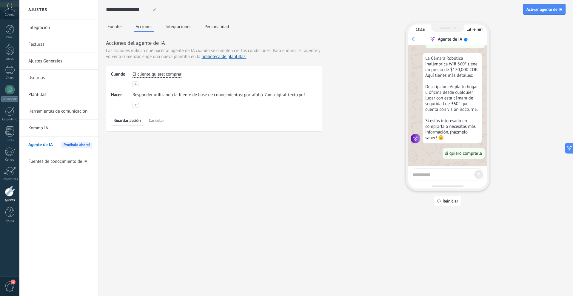
click at [136, 103] on button at bounding box center [136, 105] width 6 height 6
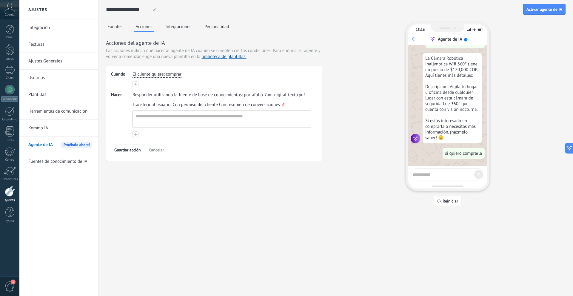
click at [148, 106] on span "Transferir al usuario" at bounding box center [152, 105] width 38 height 6
click at [158, 146] on span "Solicitar al cliente" at bounding box center [156, 146] width 35 height 6
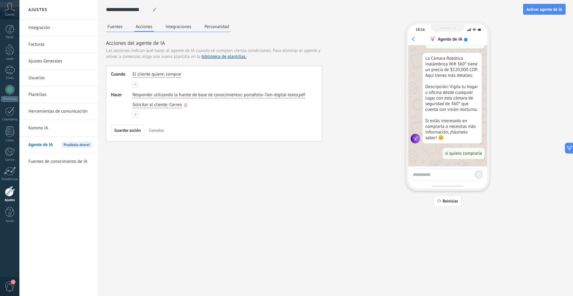
click at [176, 107] on span "Correo" at bounding box center [175, 105] width 13 height 6
click at [201, 125] on li "Nombre" at bounding box center [199, 124] width 59 height 10
click at [128, 131] on span "Guardar acción" at bounding box center [127, 130] width 27 height 4
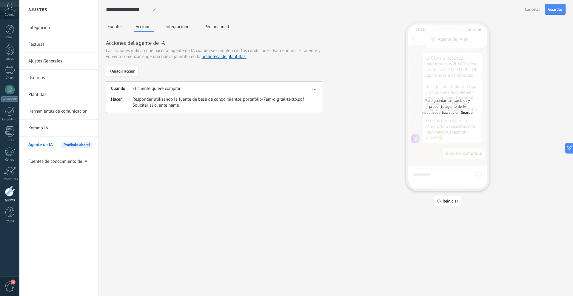
click at [556, 10] on span "Guardar" at bounding box center [556, 9] width 14 height 4
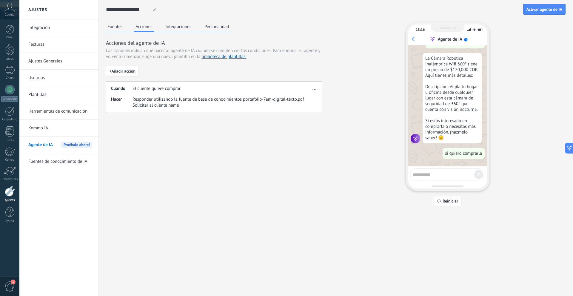
click at [447, 203] on span "Reiniciar" at bounding box center [451, 201] width 16 height 4
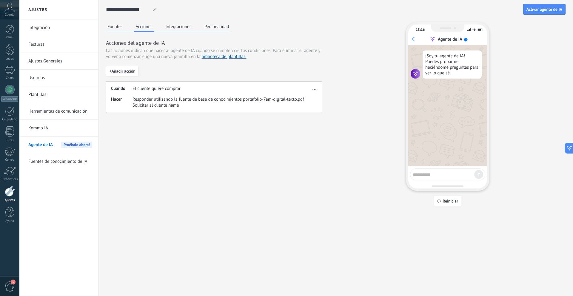
scroll to position [0, 0]
click at [436, 174] on textarea at bounding box center [444, 173] width 62 height 7
type textarea "**********"
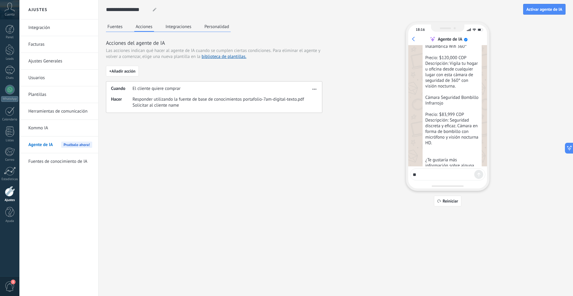
scroll to position [116, 0]
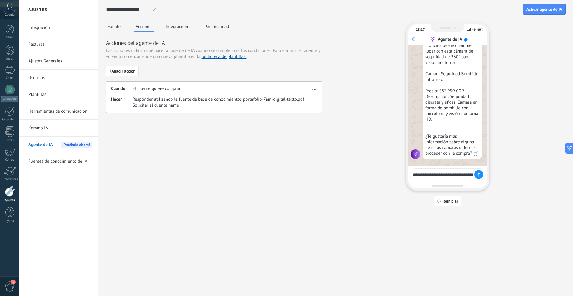
type textarea "**********"
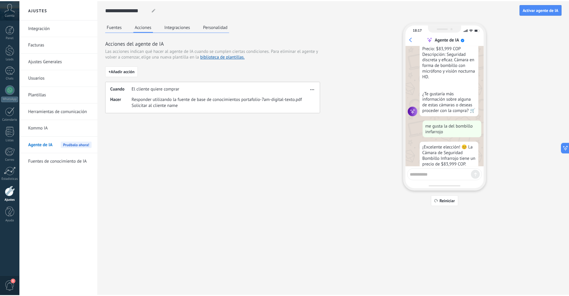
scroll to position [187, 0]
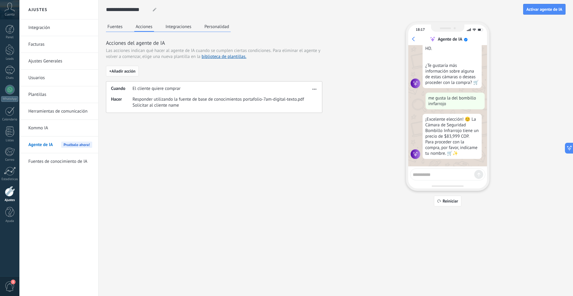
click at [122, 72] on span "+ Añadir acción" at bounding box center [122, 71] width 26 height 4
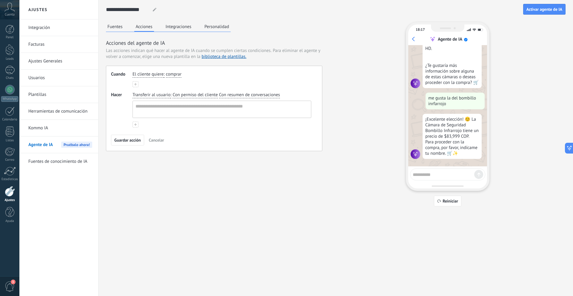
click at [160, 139] on span "Cancelar" at bounding box center [156, 140] width 15 height 4
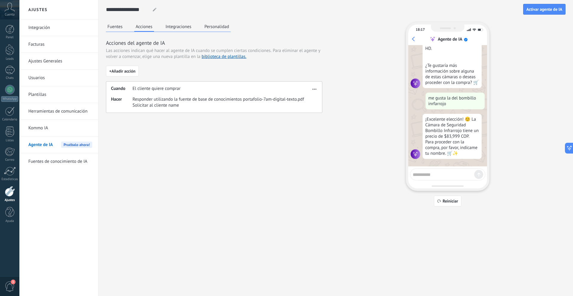
click at [118, 30] on button "Fuentes" at bounding box center [115, 26] width 18 height 9
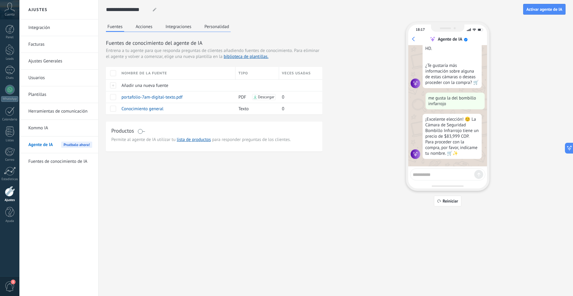
click at [212, 29] on button "Personalidad" at bounding box center [217, 26] width 28 height 9
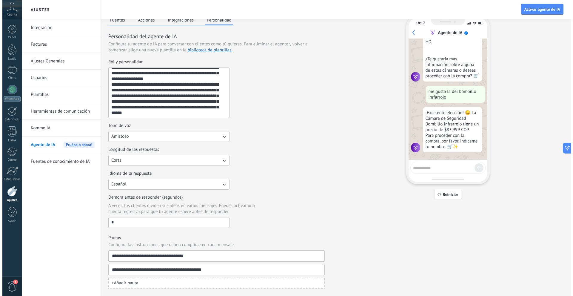
scroll to position [0, 0]
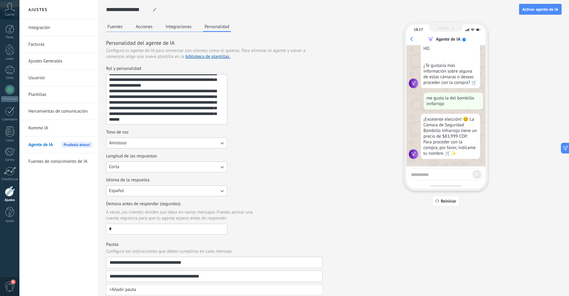
click at [146, 27] on button "Acciones" at bounding box center [144, 26] width 20 height 9
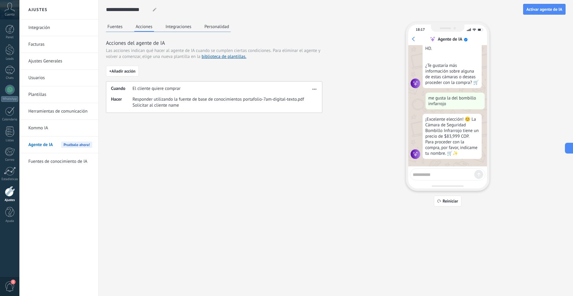
click at [111, 26] on button "Fuentes" at bounding box center [115, 26] width 18 height 9
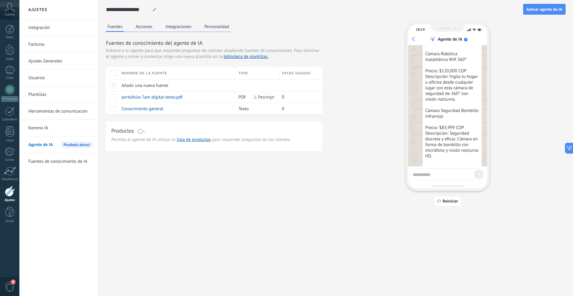
scroll to position [68, 0]
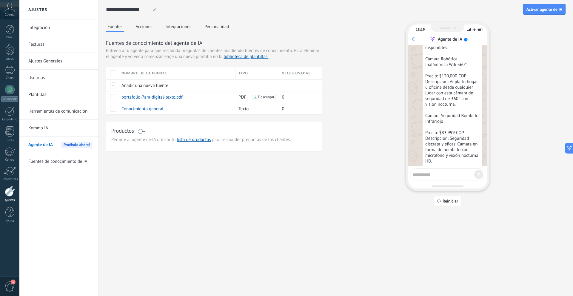
click at [177, 26] on button "Integraciones" at bounding box center [178, 26] width 29 height 9
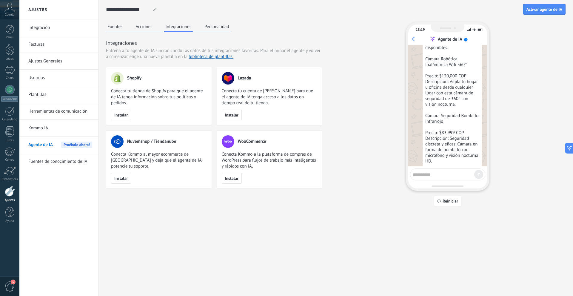
click at [119, 27] on button "Fuentes" at bounding box center [115, 26] width 18 height 9
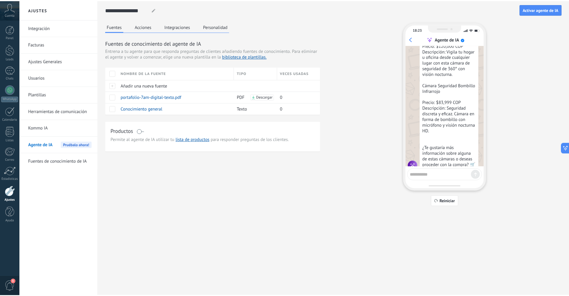
scroll to position [187, 0]
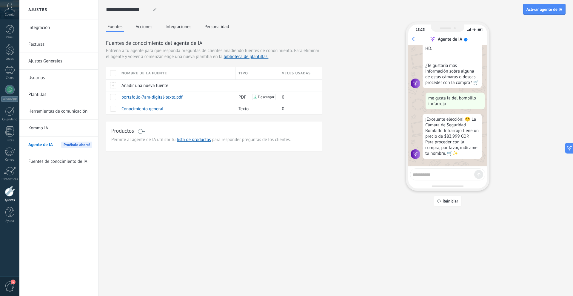
click at [212, 25] on button "Personalidad" at bounding box center [217, 26] width 28 height 9
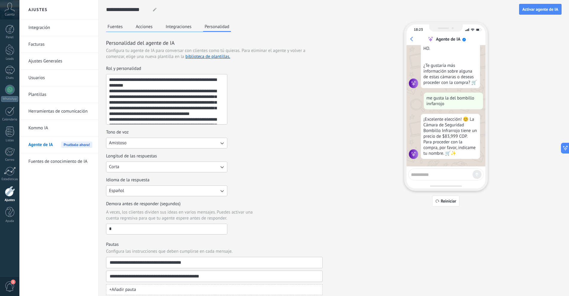
click at [118, 26] on button "Fuentes" at bounding box center [115, 26] width 18 height 9
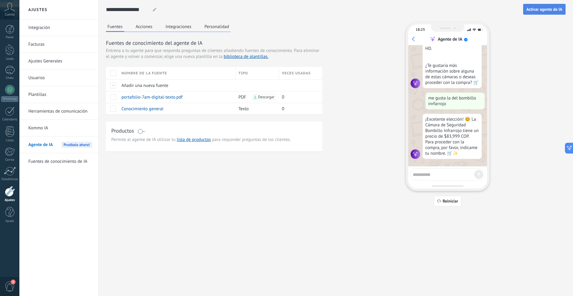
click at [540, 10] on span "Activar agente de IA" at bounding box center [545, 9] width 36 height 4
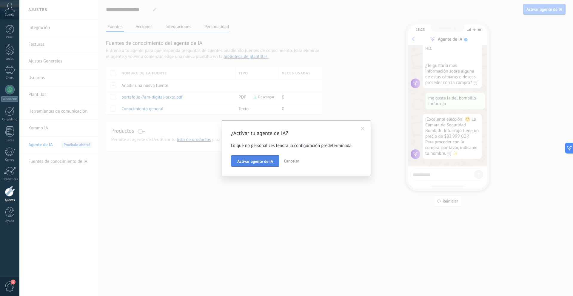
click at [254, 162] on span "Activar agente de IA" at bounding box center [255, 161] width 36 height 4
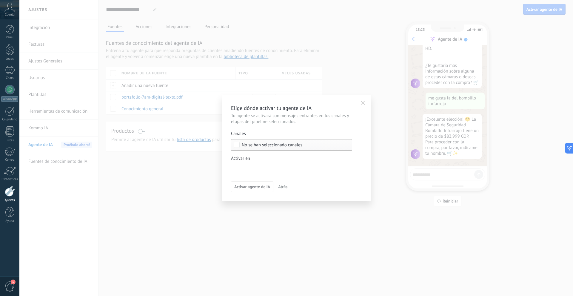
click at [242, 150] on div "No se han seleccionado canales" at bounding box center [291, 145] width 121 height 12
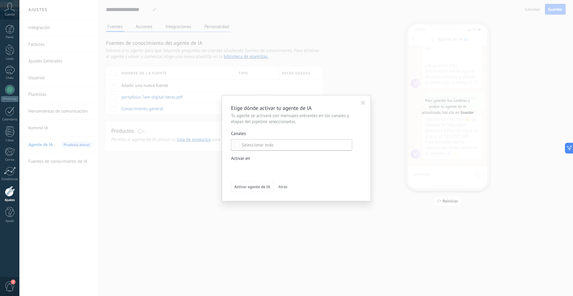
click at [0, 0] on div "Leads Entrantes Nueva consulta Cualificado Propuesta enviada Negociación Reserv…" at bounding box center [0, 0] width 0 height 0
click at [243, 157] on div at bounding box center [296, 148] width 554 height 296
click at [236, 148] on div "No se han seleccionado canales" at bounding box center [291, 145] width 121 height 12
click at [361, 102] on icon "button" at bounding box center [363, 103] width 4 height 4
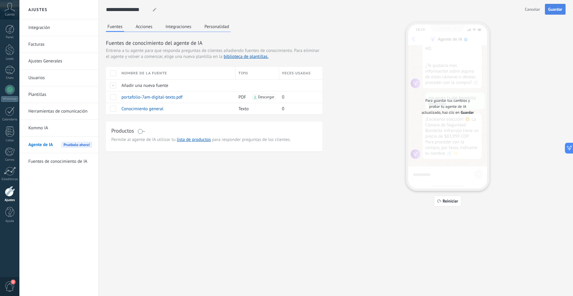
click at [550, 10] on span "Guardar" at bounding box center [556, 9] width 14 height 4
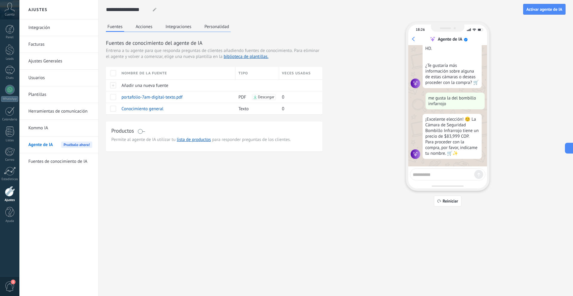
click at [39, 27] on link "Integración" at bounding box center [60, 27] width 64 height 17
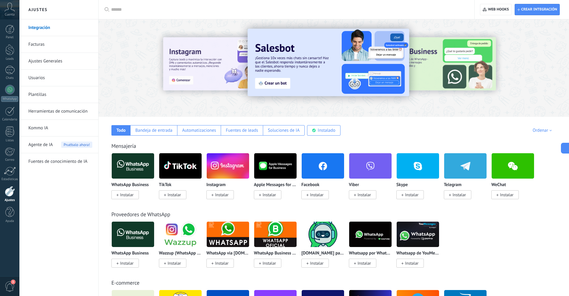
click at [158, 9] on input "text" at bounding box center [288, 10] width 355 height 6
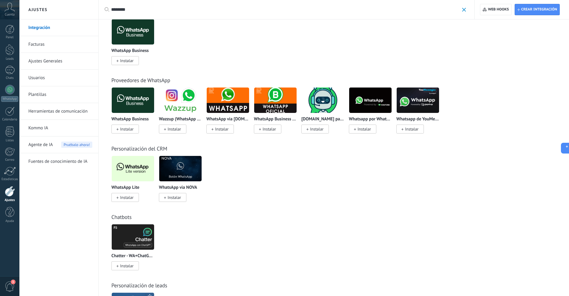
scroll to position [30, 0]
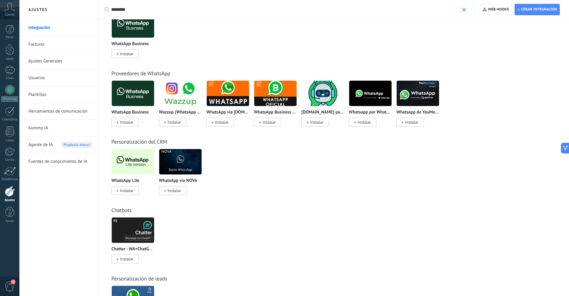
type input "********"
click at [139, 162] on img at bounding box center [133, 161] width 42 height 29
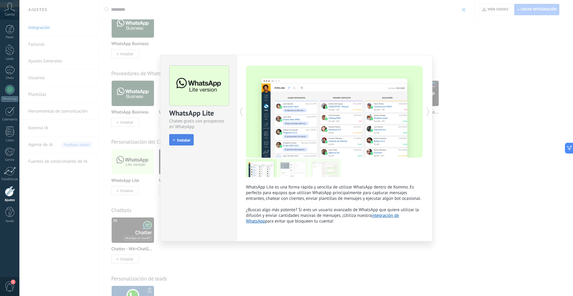
click at [178, 144] on button "Instalar" at bounding box center [181, 139] width 24 height 11
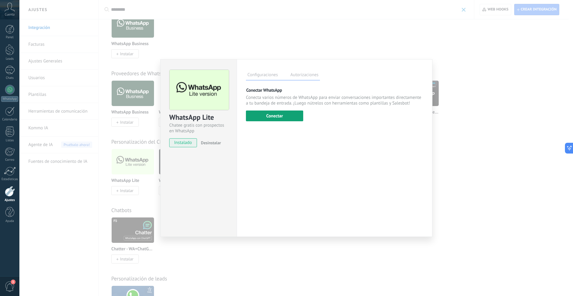
click at [274, 117] on button "Conectar" at bounding box center [274, 116] width 57 height 11
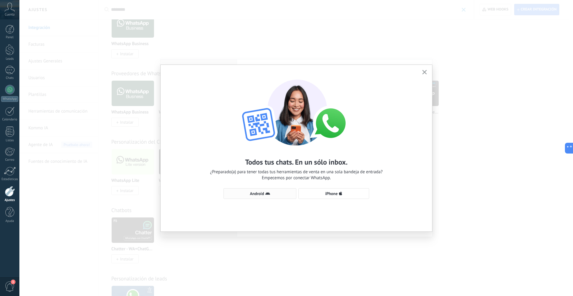
click at [266, 192] on icon "button" at bounding box center [268, 193] width 5 height 5
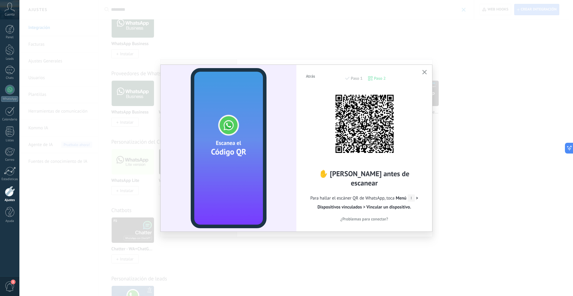
click at [425, 70] on button "button" at bounding box center [424, 72] width 7 height 8
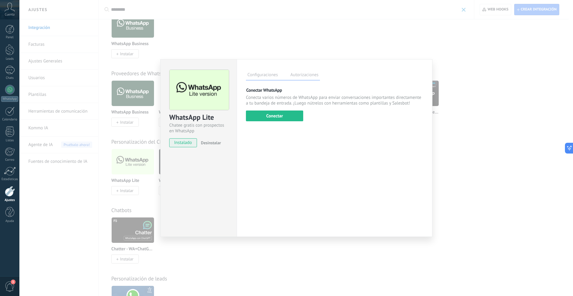
click at [404, 44] on div "WhatsApp Lite Chatee gratis con prospectos en WhatsApp instalado Desinstalar Co…" at bounding box center [296, 148] width 554 height 296
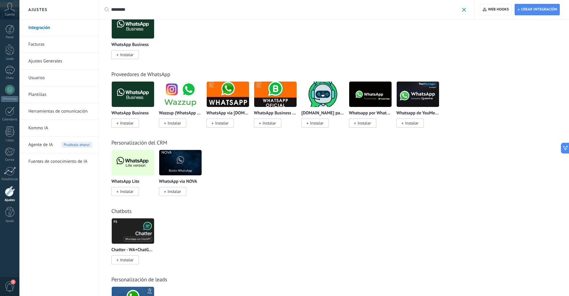
scroll to position [0, 0]
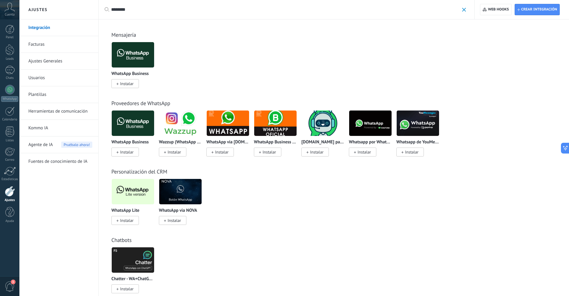
click at [134, 55] on img at bounding box center [133, 54] width 42 height 29
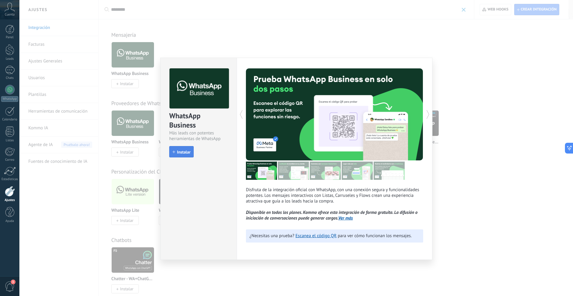
click at [189, 152] on span "Instalar" at bounding box center [183, 152] width 13 height 4
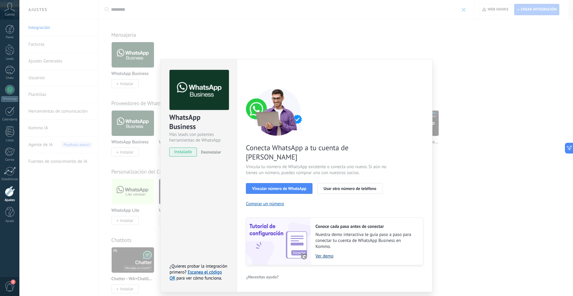
click at [329, 253] on link "Ver demo" at bounding box center [367, 256] width 102 height 6
click at [462, 135] on div "WhatsApp Business Más leads con potentes herramientas de WhatsApp instalado Des…" at bounding box center [296, 148] width 554 height 296
